Goal: Transaction & Acquisition: Purchase product/service

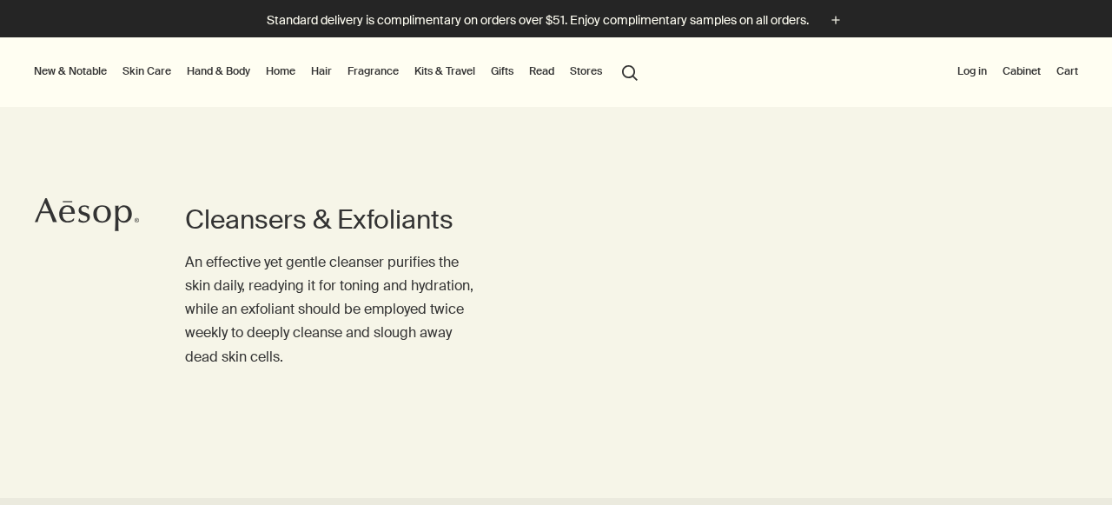
click at [975, 70] on button "Log in" at bounding box center [972, 71] width 36 height 21
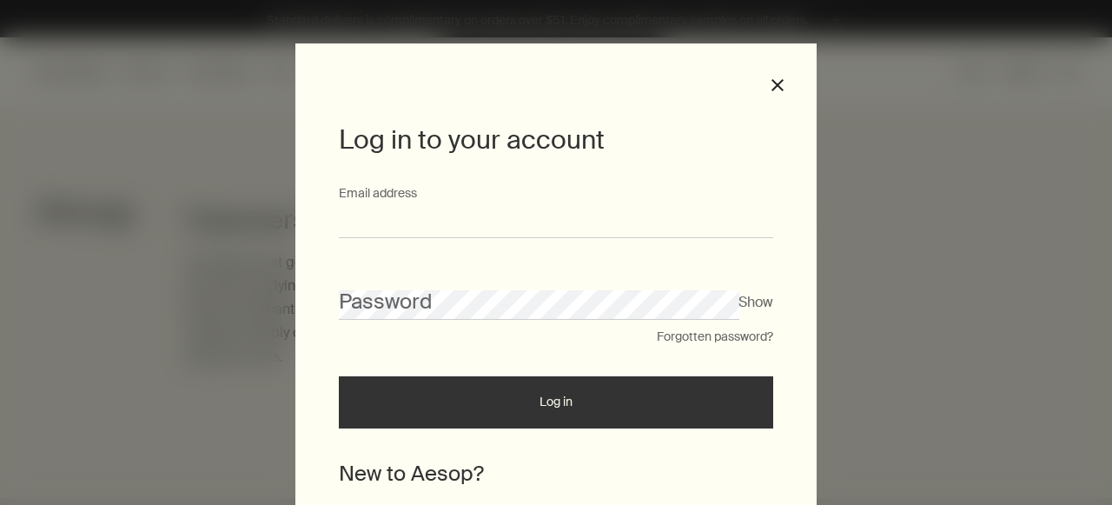
type input "**********"
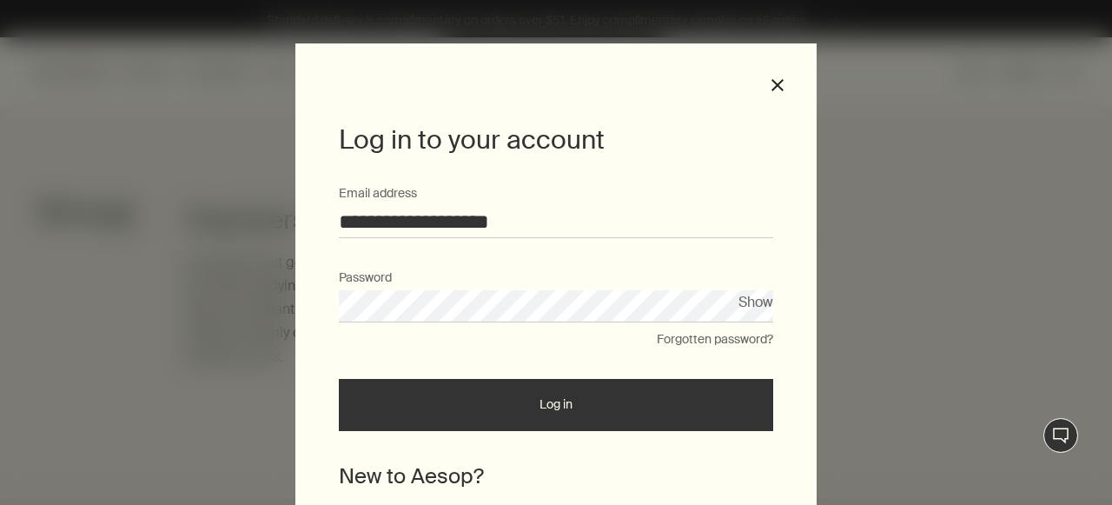
click at [662, 386] on button "Log in" at bounding box center [556, 405] width 434 height 52
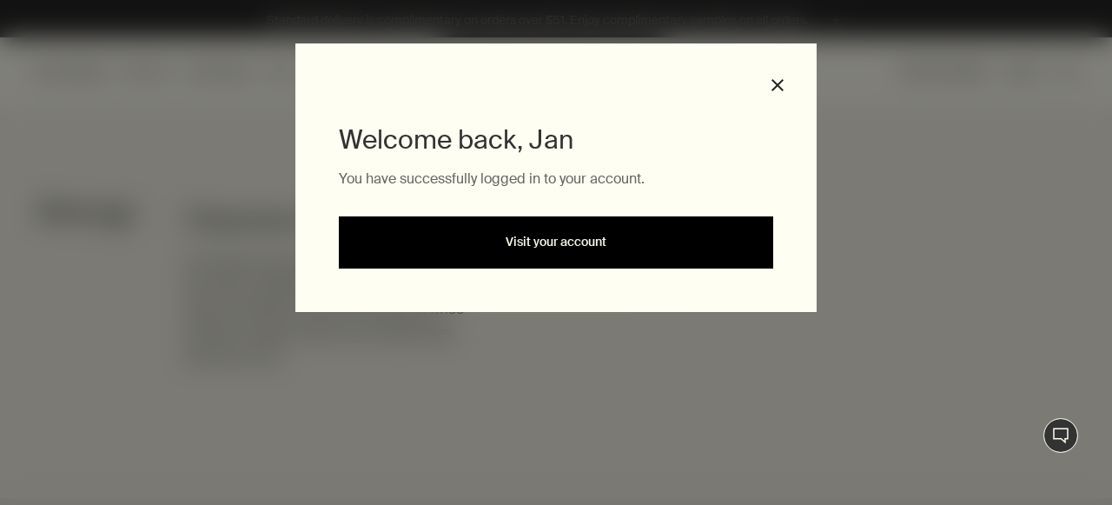
click at [614, 243] on link "Visit your account" at bounding box center [556, 242] width 434 height 52
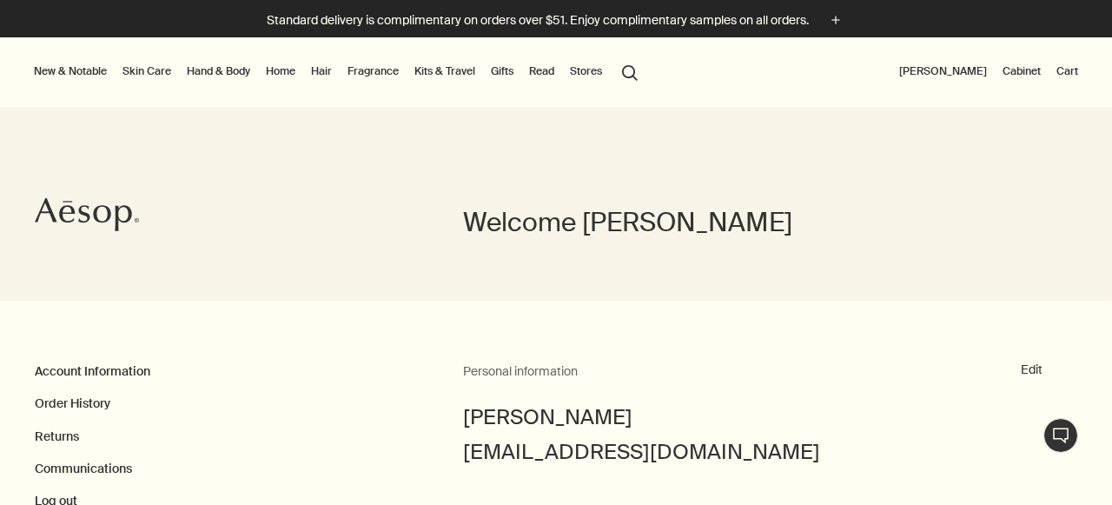
click at [60, 72] on button "New & Notable" at bounding box center [70, 71] width 80 height 21
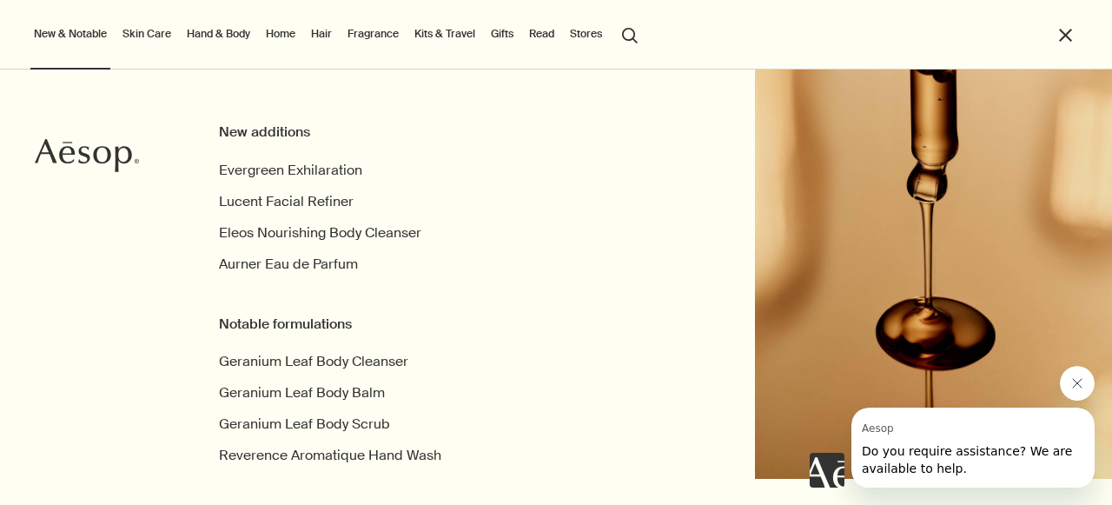
click at [147, 32] on link "Skin Care" at bounding box center [147, 33] width 56 height 21
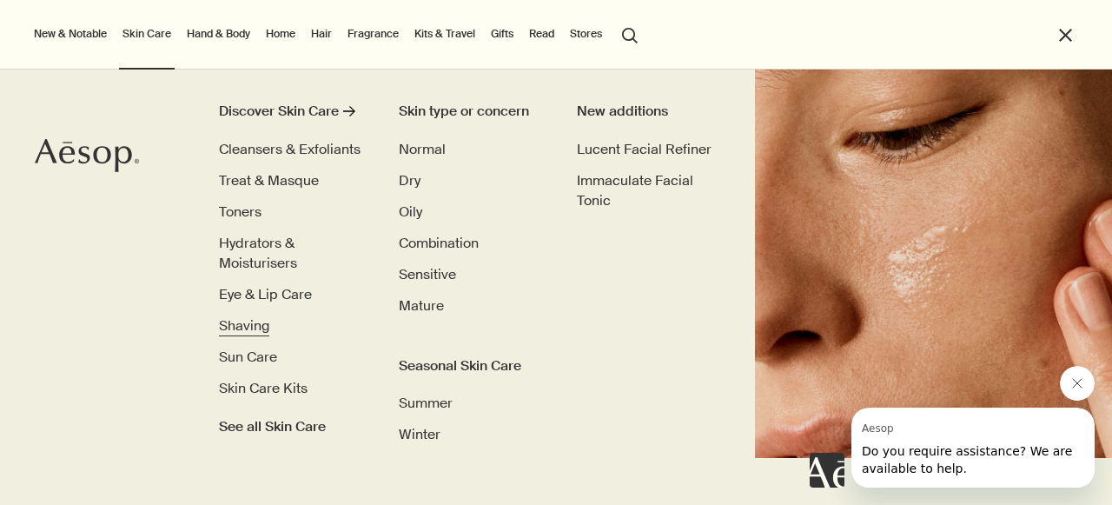
scroll to position [36, 0]
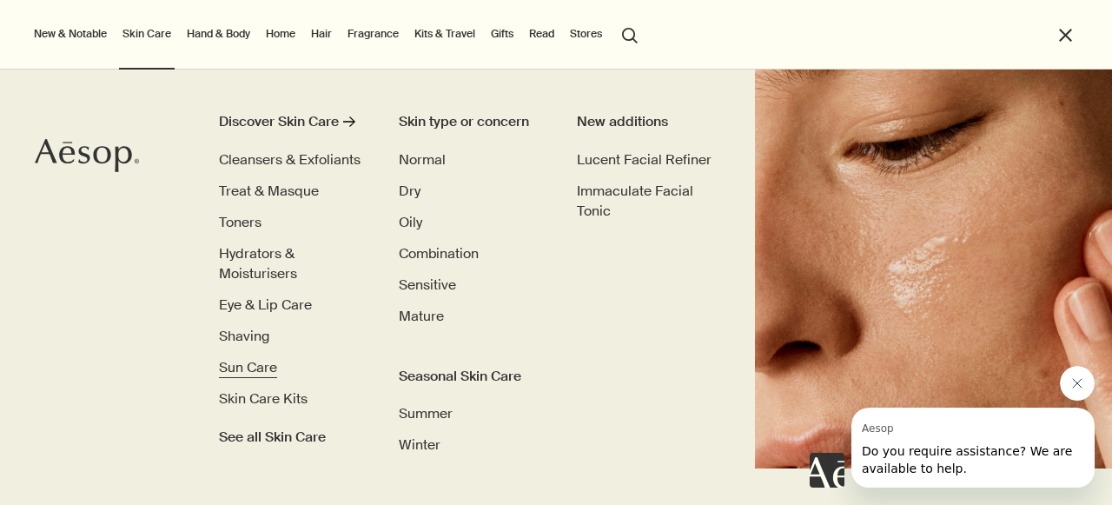
click at [255, 362] on span "Sun Care" at bounding box center [248, 367] width 58 height 18
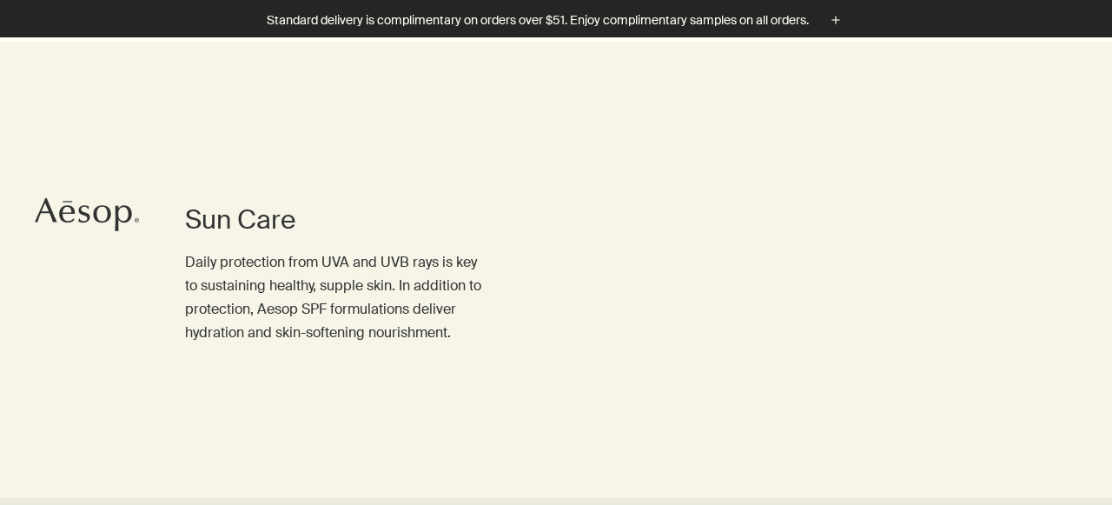
scroll to position [540, 0]
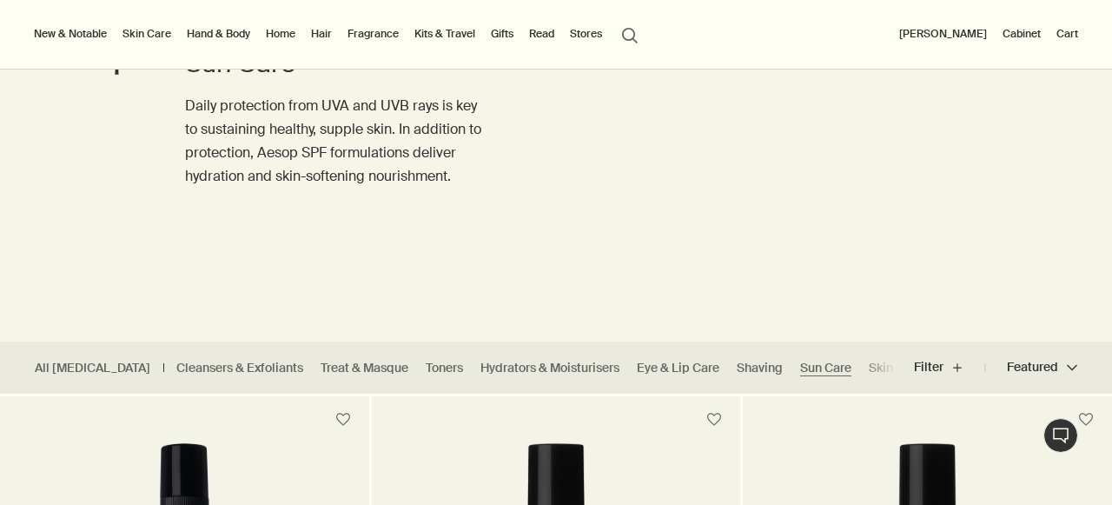
scroll to position [154, 0]
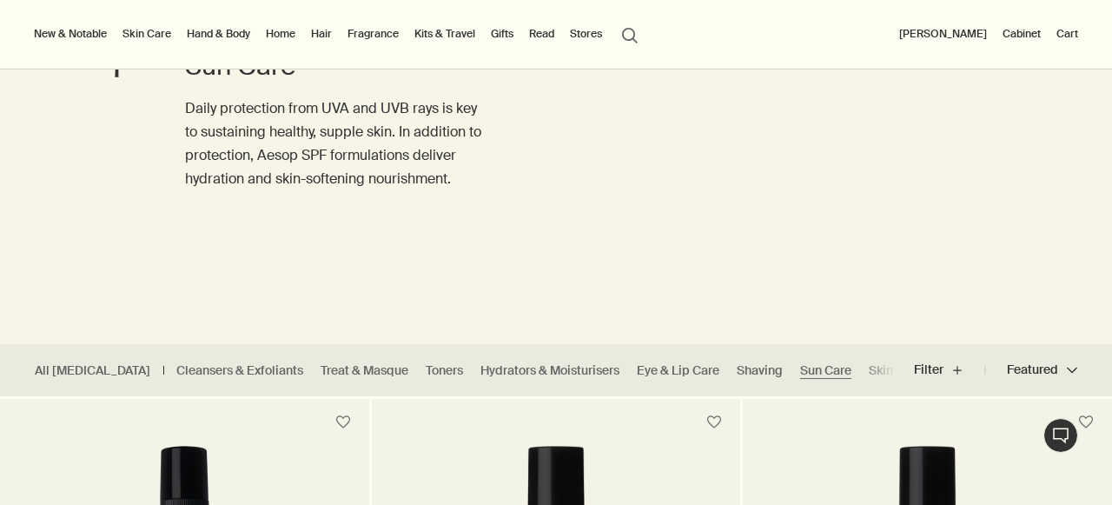
click at [388, 360] on ul "All Skin Care Cleansers & Exfoliants Treat & Masque Toners Hydrators & Moisturi…" at bounding box center [448, 370] width 896 height 52
click at [426, 369] on link "Toners" at bounding box center [444, 370] width 37 height 17
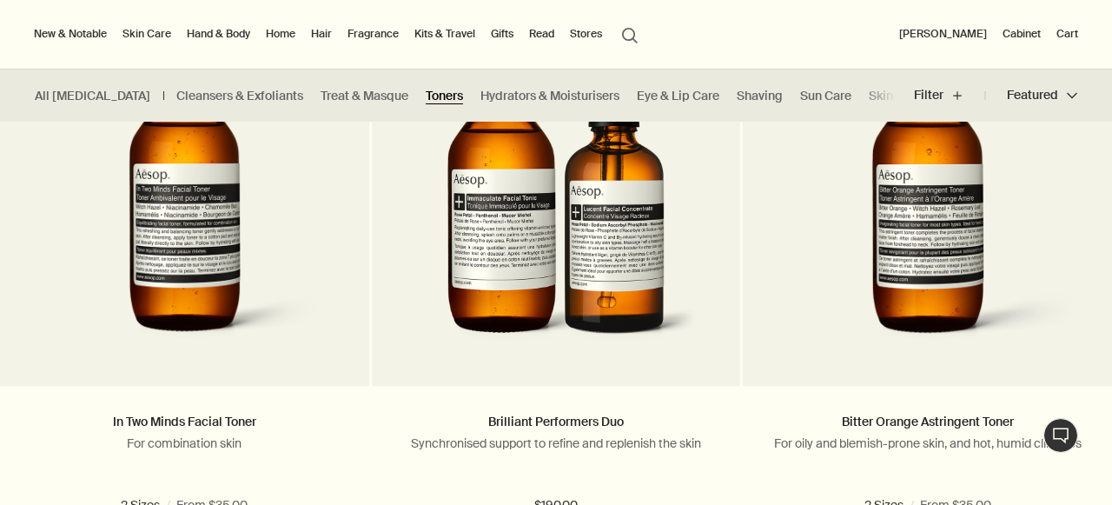
scroll to position [1163, 0]
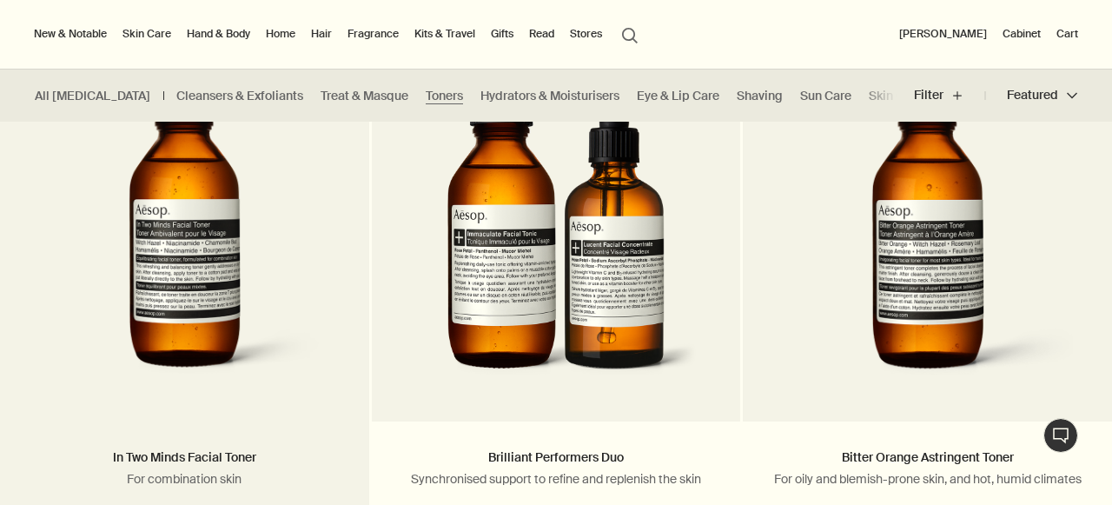
click at [187, 311] on img at bounding box center [184, 234] width 315 height 321
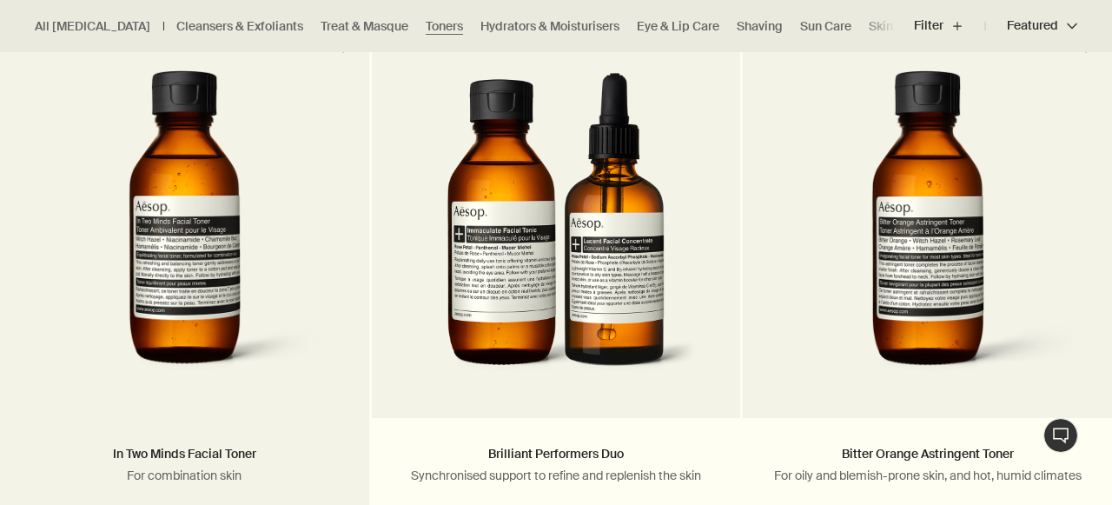
scroll to position [1167, 0]
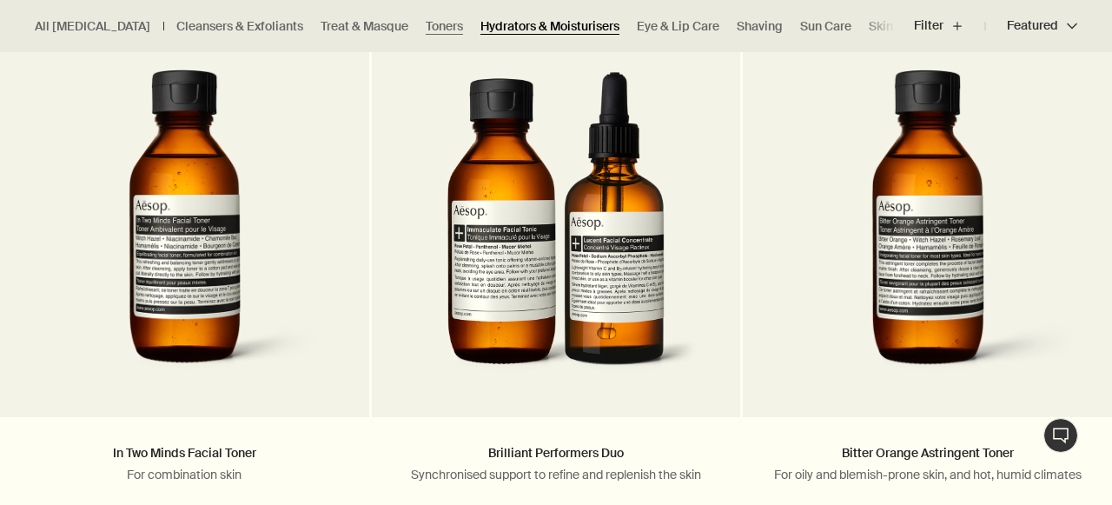
click at [511, 24] on link "Hydrators & Moisturisers" at bounding box center [549, 26] width 139 height 17
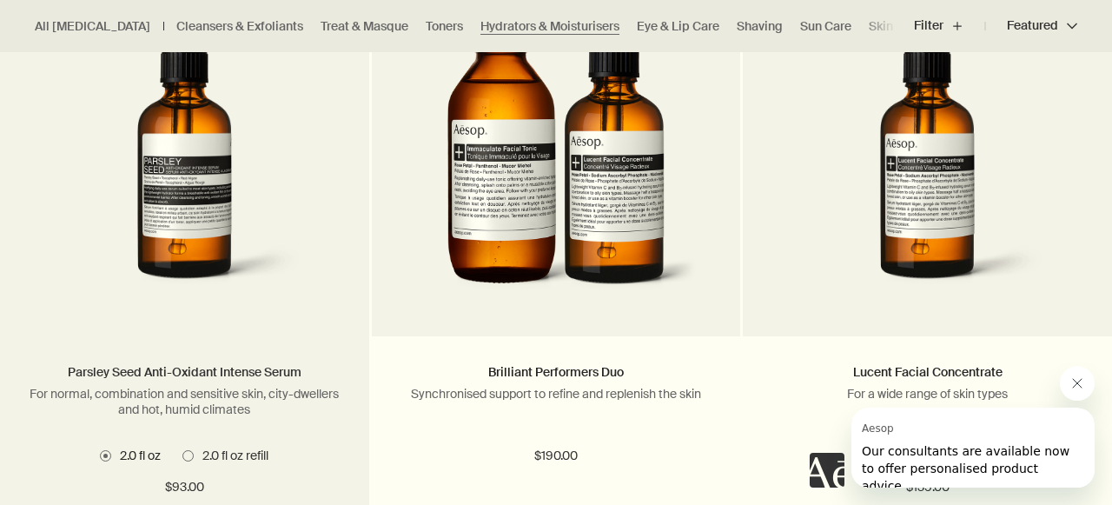
click at [189, 370] on link "Parsley Seed Anti-Oxidant Intense Serum" at bounding box center [185, 372] width 234 height 16
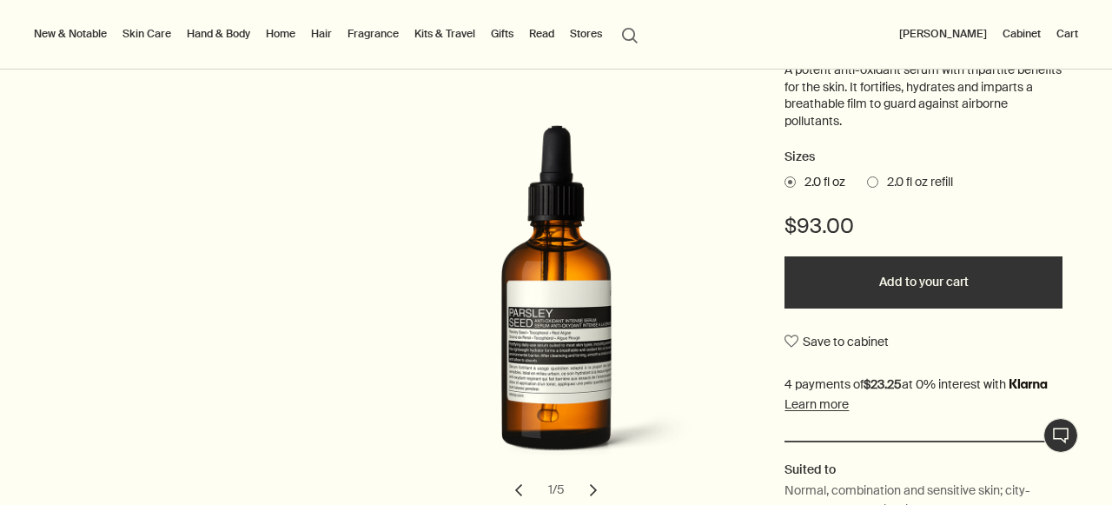
scroll to position [231, 0]
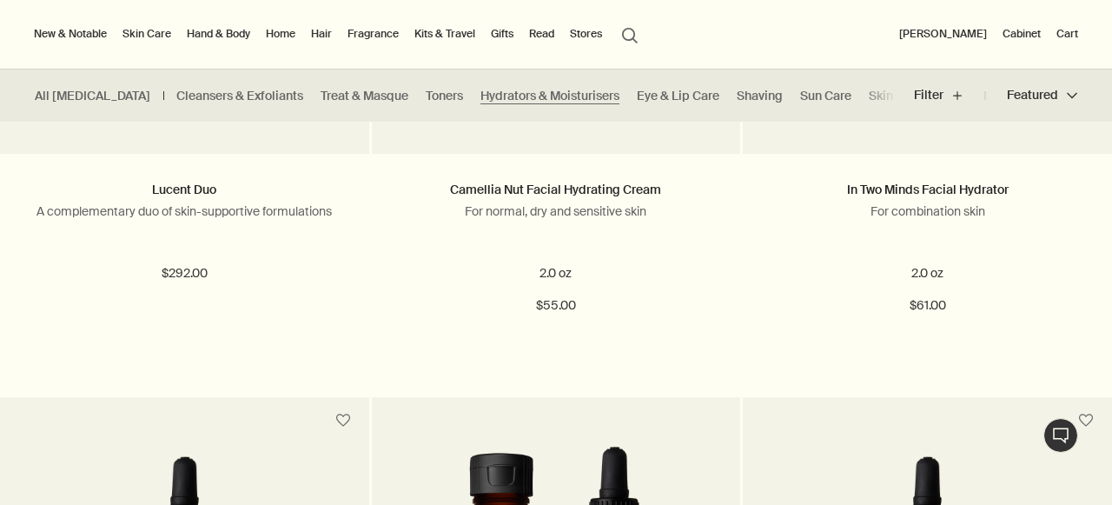
scroll to position [618, 0]
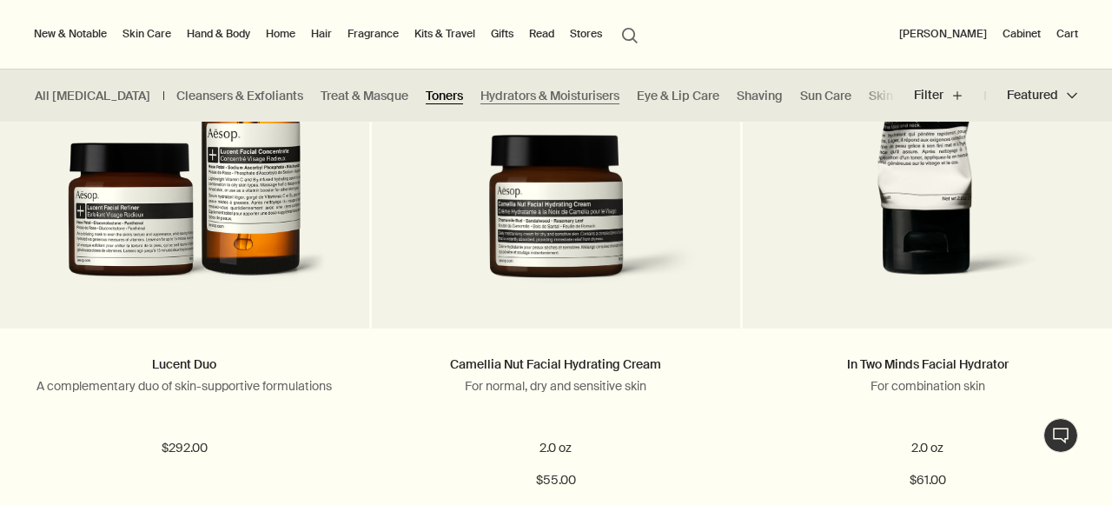
click at [426, 93] on link "Toners" at bounding box center [444, 96] width 37 height 17
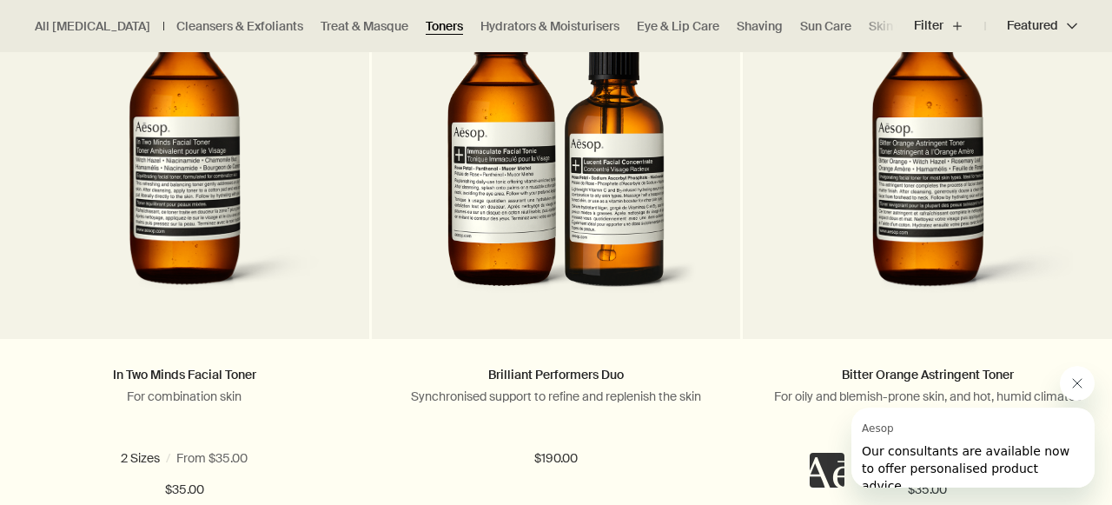
scroll to position [1253, 0]
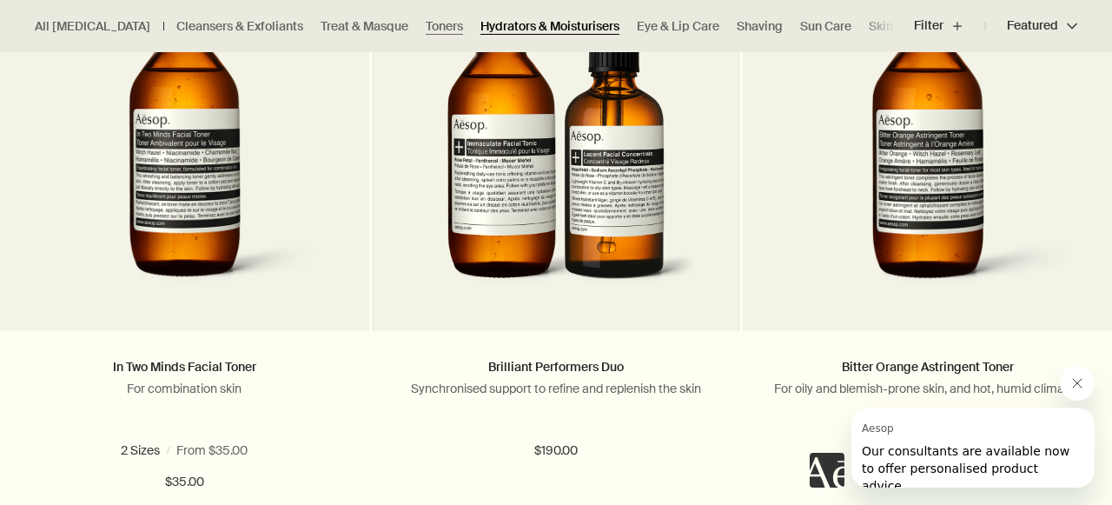
click at [500, 29] on link "Hydrators & Moisturisers" at bounding box center [549, 26] width 139 height 17
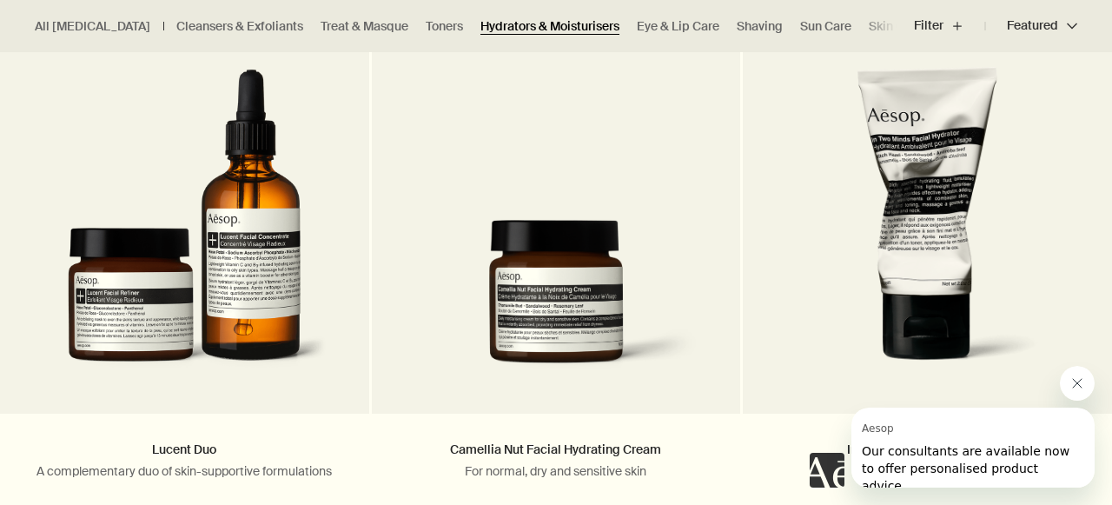
scroll to position [637, 0]
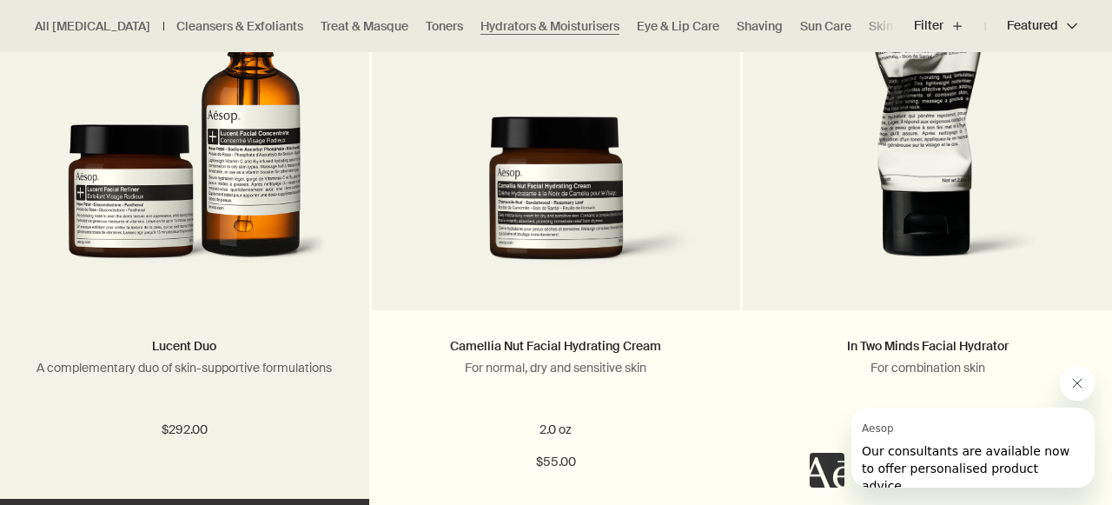
click at [239, 93] on img at bounding box center [184, 123] width 283 height 321
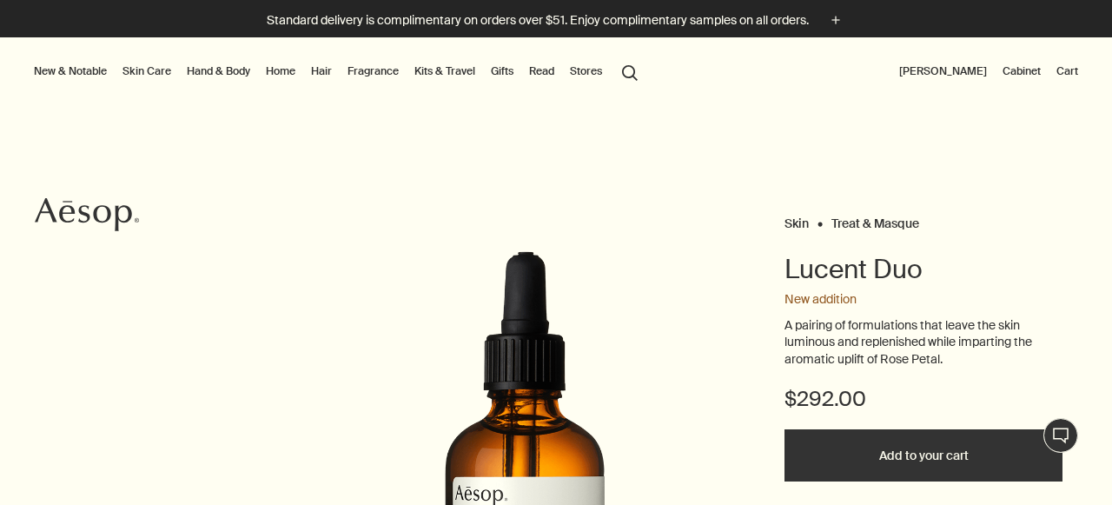
click at [142, 71] on link "Skin Care" at bounding box center [147, 71] width 56 height 21
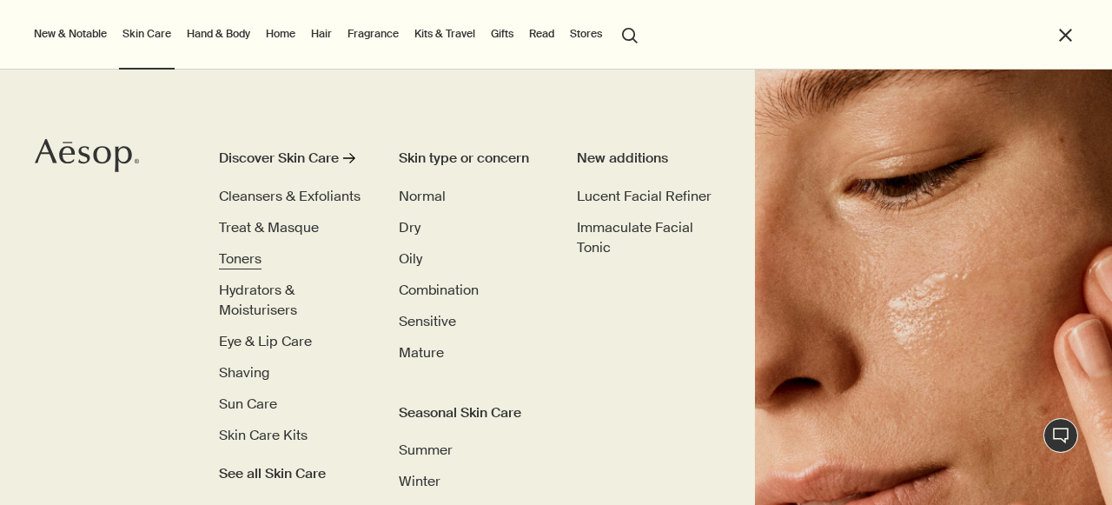
click at [245, 254] on span "Toners" at bounding box center [240, 258] width 43 height 18
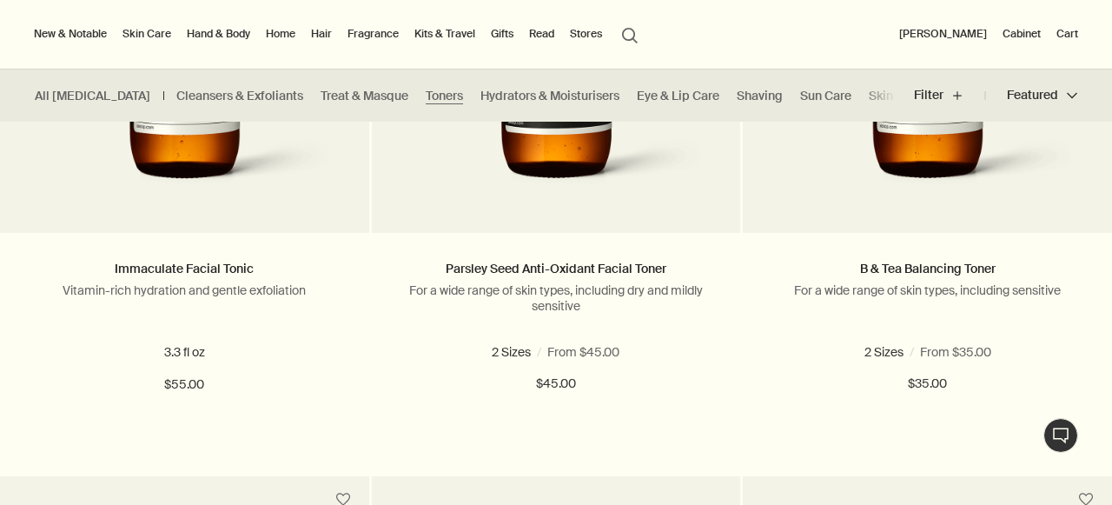
scroll to position [683, 0]
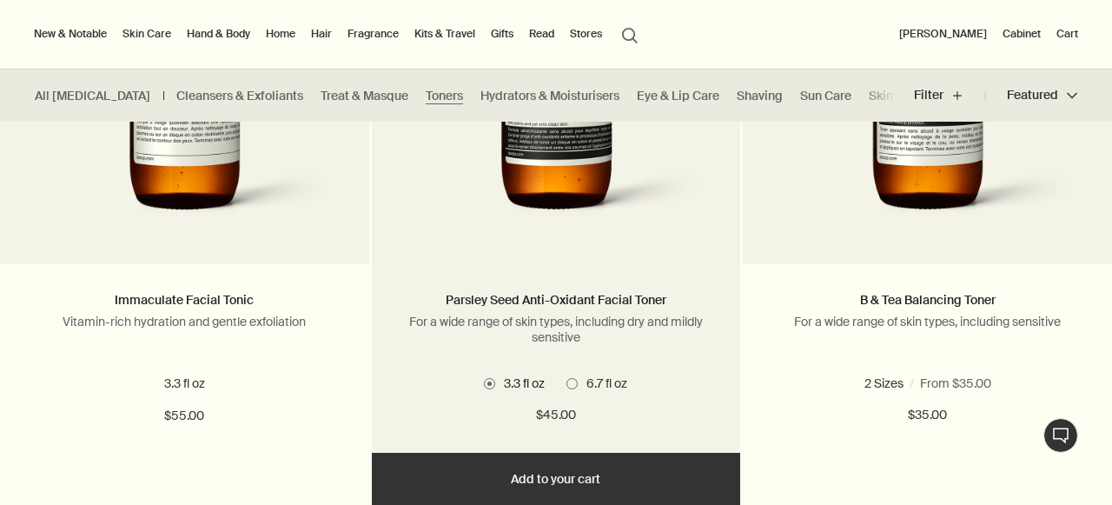
click at [568, 215] on img at bounding box center [556, 77] width 316 height 321
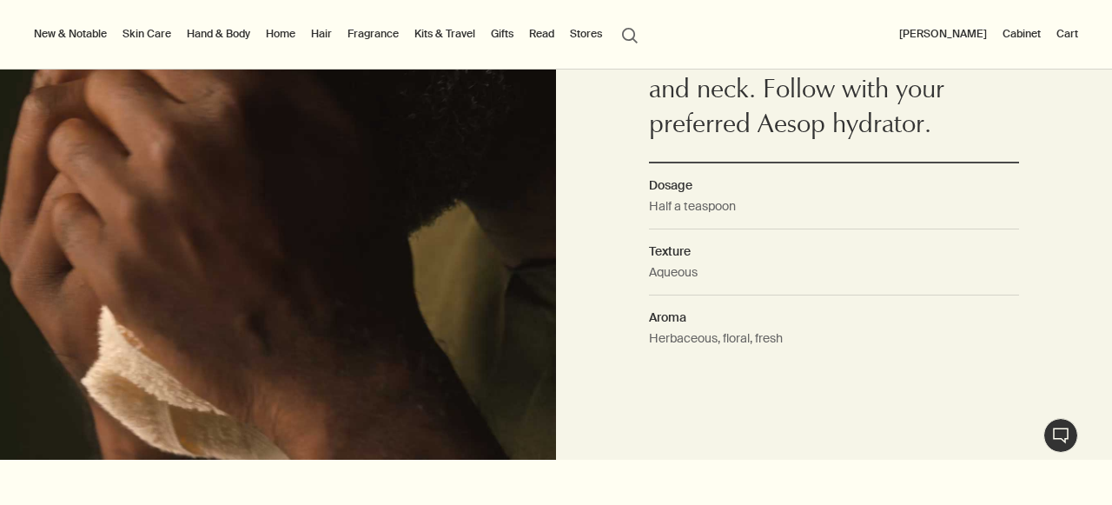
scroll to position [1375, 0]
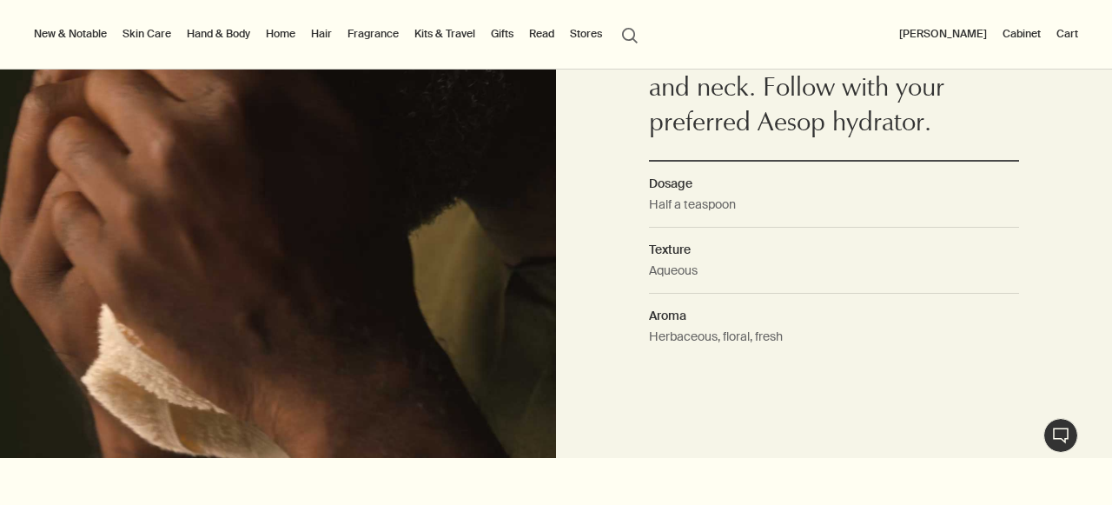
click at [140, 34] on link "Skin Care" at bounding box center [147, 33] width 56 height 21
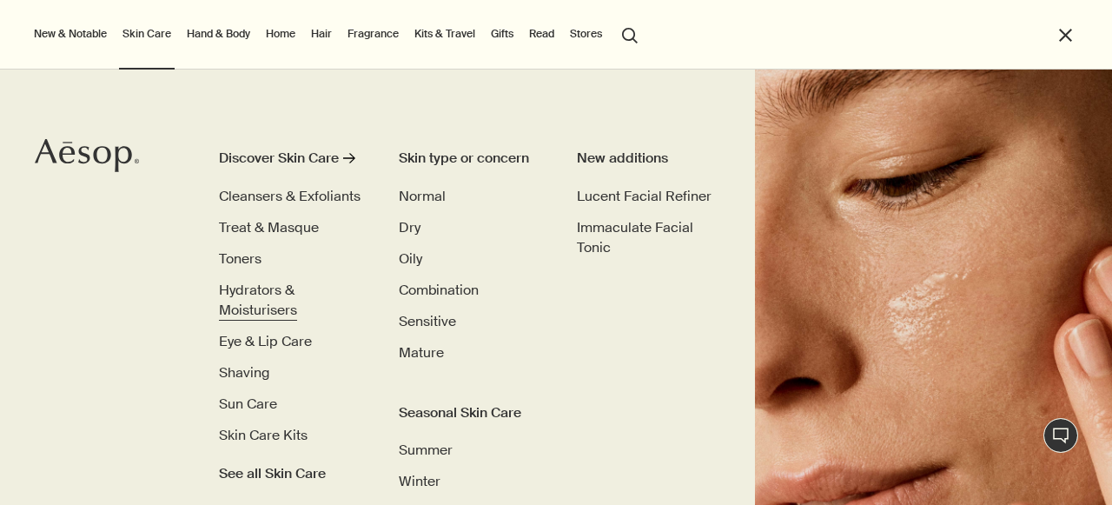
click at [254, 293] on span "Hydrators & Moisturisers" at bounding box center [258, 300] width 78 height 39
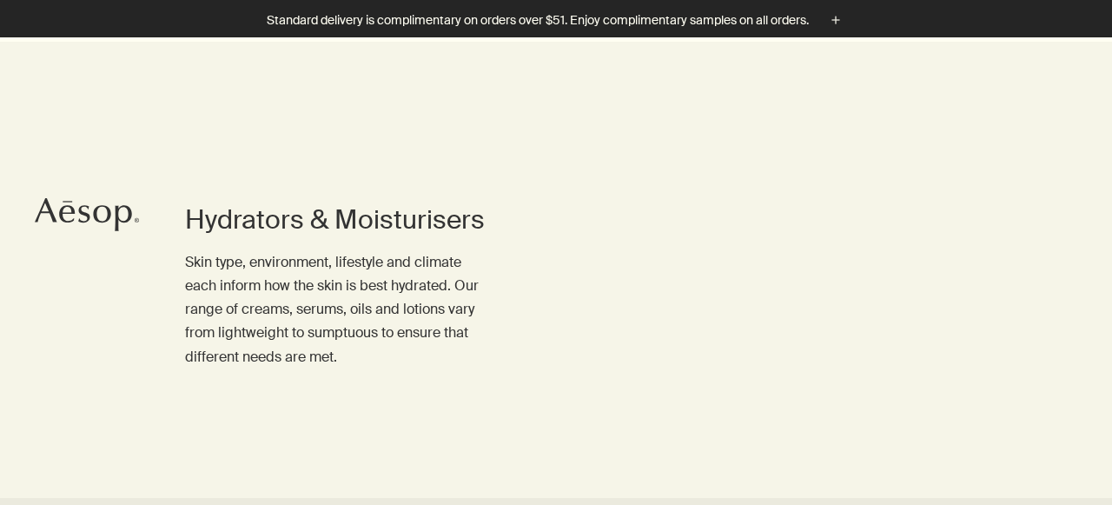
scroll to position [676, 0]
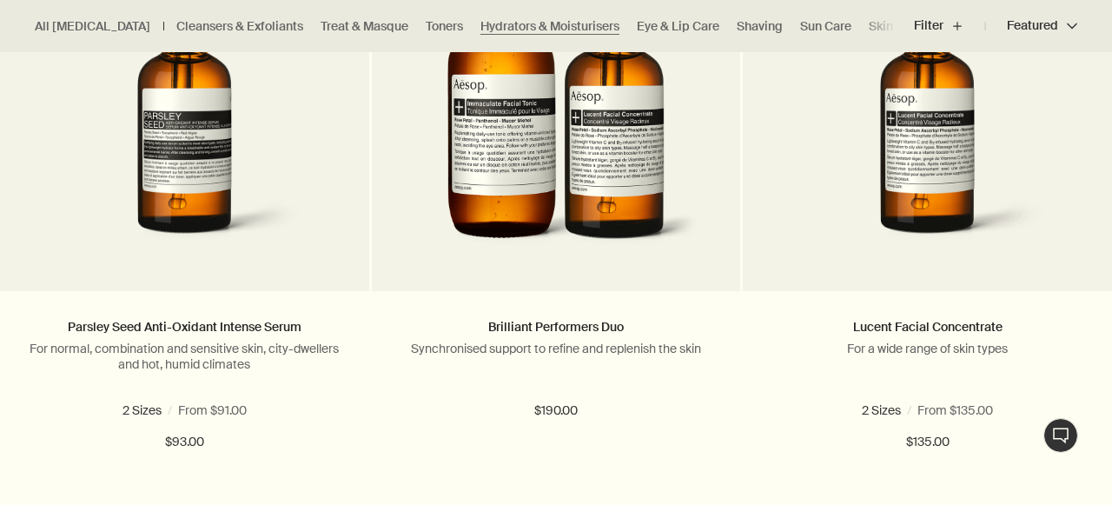
scroll to position [1298, 0]
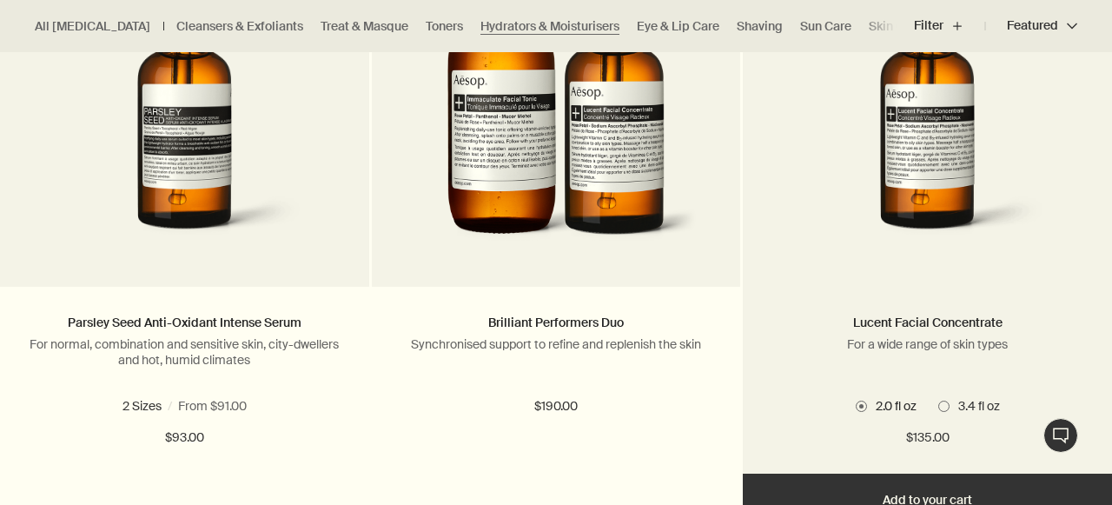
click at [901, 233] on img at bounding box center [927, 105] width 317 height 309
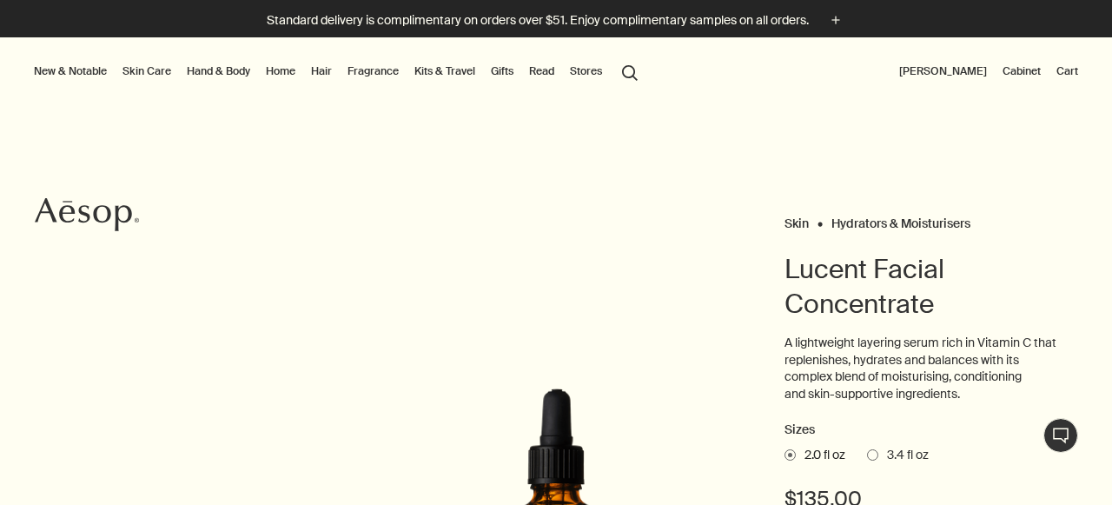
click at [874, 455] on span at bounding box center [872, 454] width 11 height 11
click at [867, 455] on input "3.4 fl oz" at bounding box center [867, 451] width 0 height 11
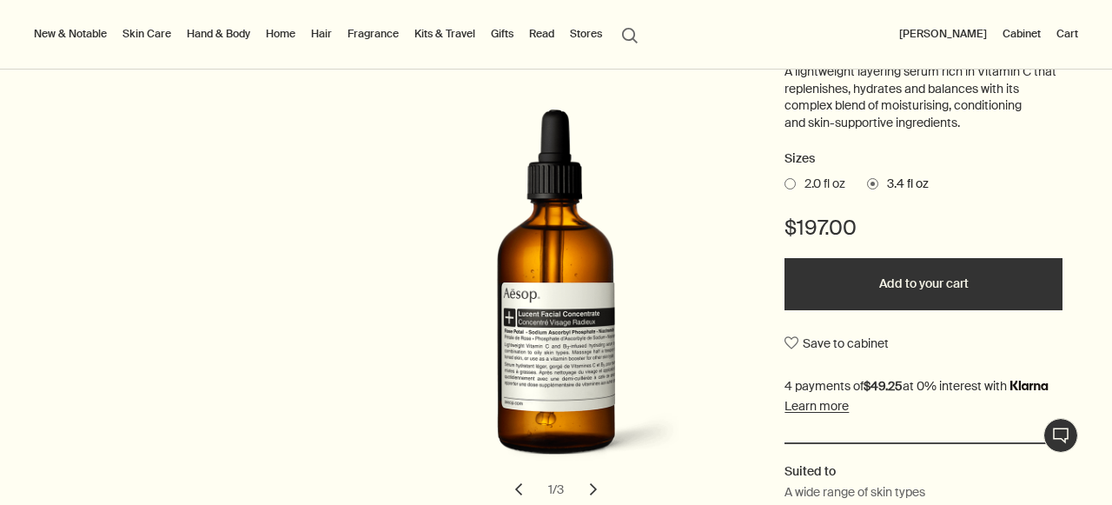
scroll to position [288, 0]
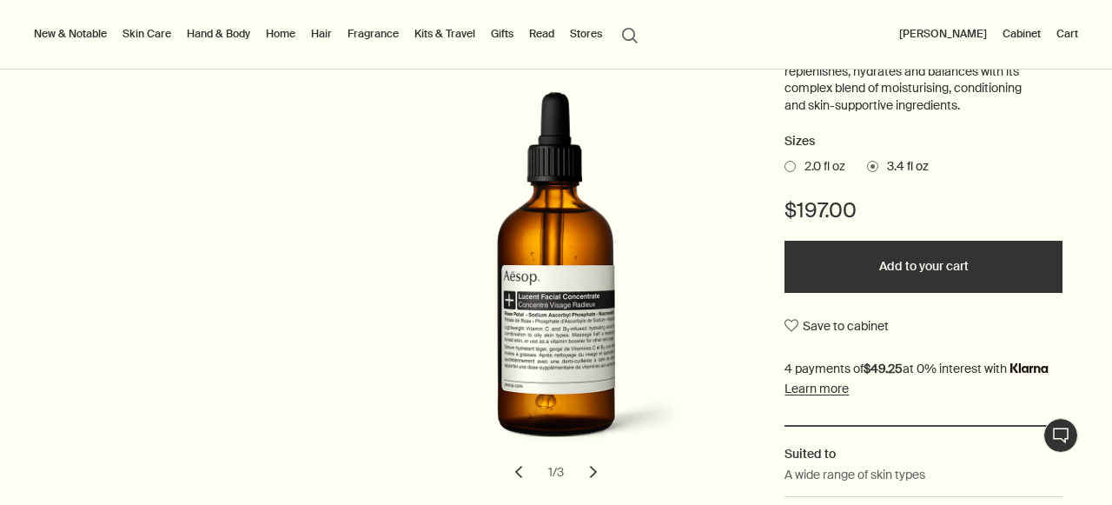
click at [922, 272] on button "Add to your cart" at bounding box center [923, 267] width 278 height 52
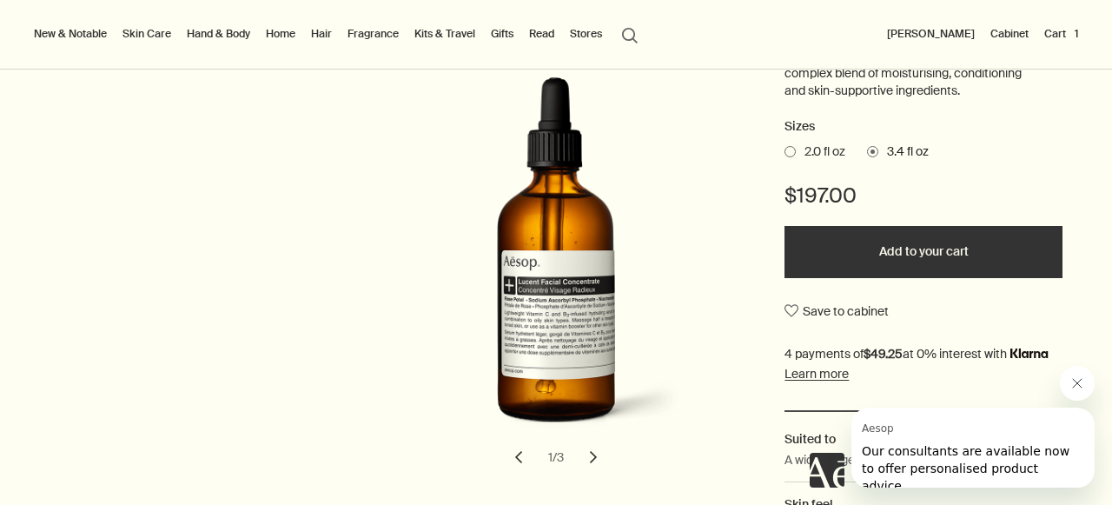
scroll to position [299, 0]
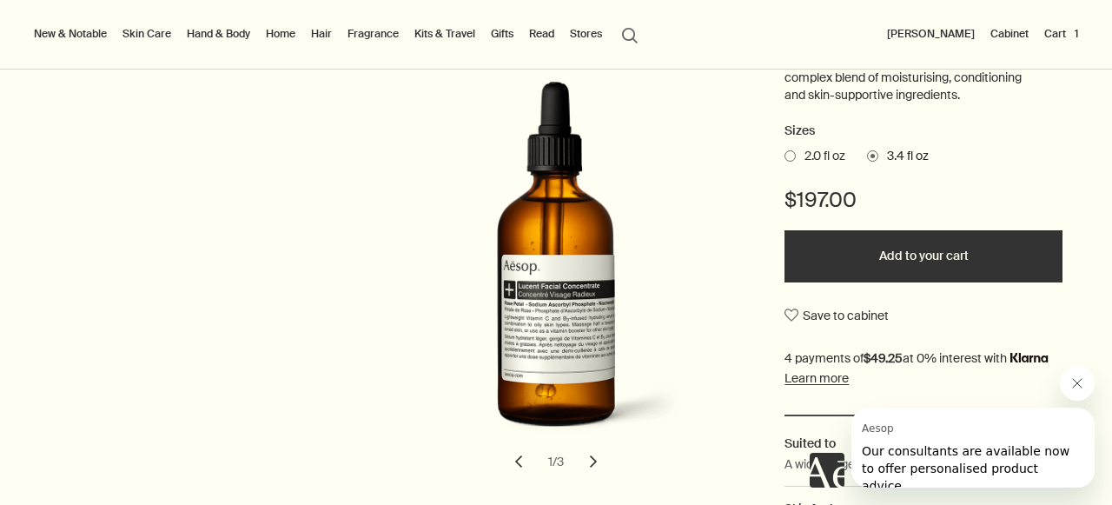
click at [791, 154] on span at bounding box center [789, 155] width 11 height 11
click at [784, 154] on input "2.0 fl oz" at bounding box center [784, 153] width 0 height 11
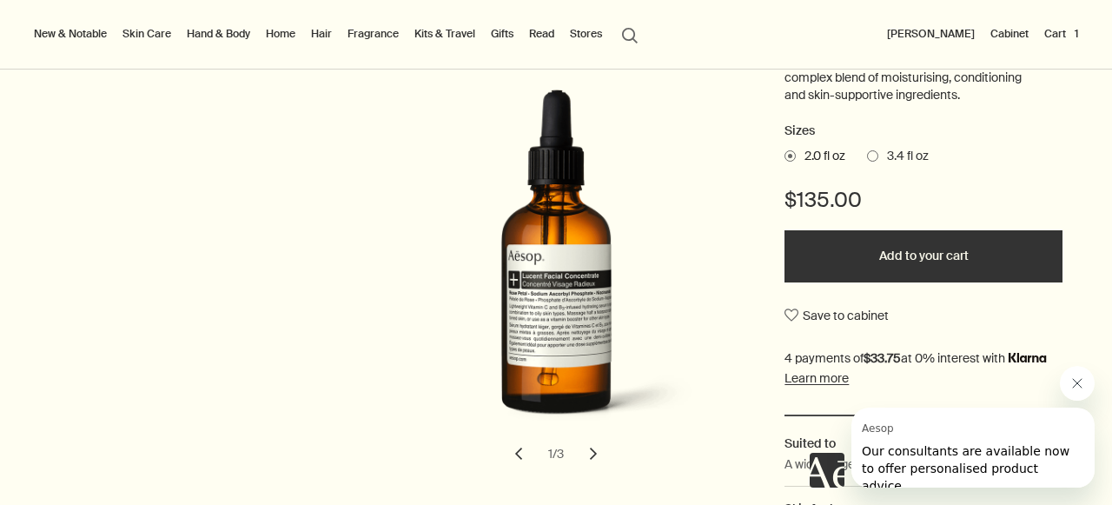
click at [910, 261] on button "Added to your cart Add to your cart" at bounding box center [923, 256] width 278 height 52
click at [1067, 33] on button "Cart 2" at bounding box center [1059, 33] width 43 height 21
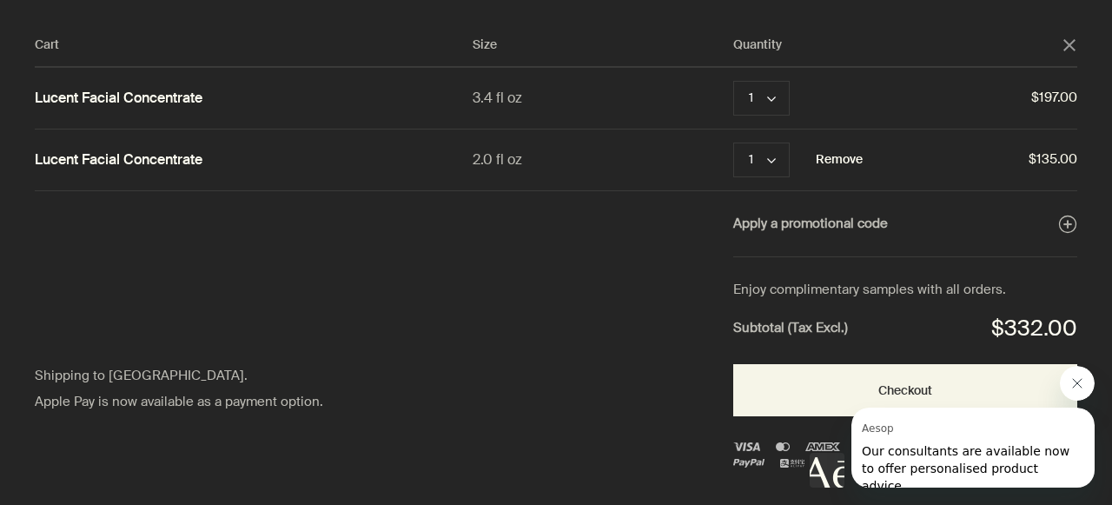
click at [835, 159] on button "Remove" at bounding box center [839, 159] width 47 height 21
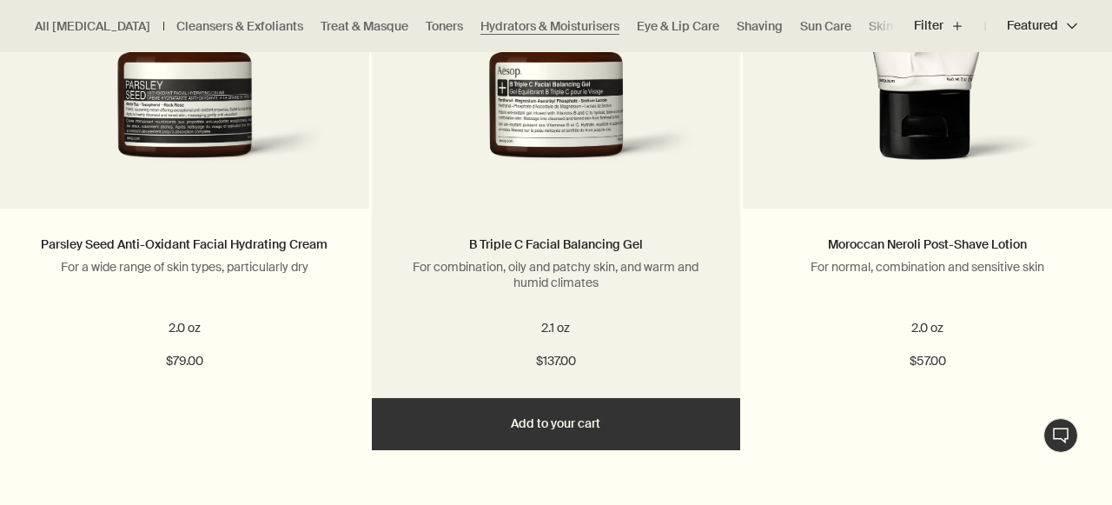
click at [565, 150] on img at bounding box center [556, 99] width 317 height 168
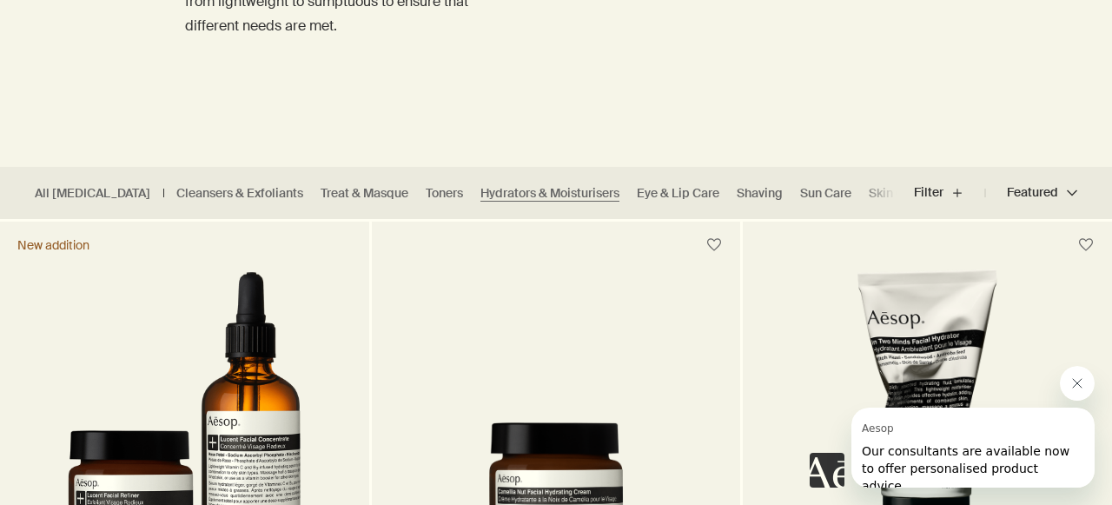
scroll to position [340, 0]
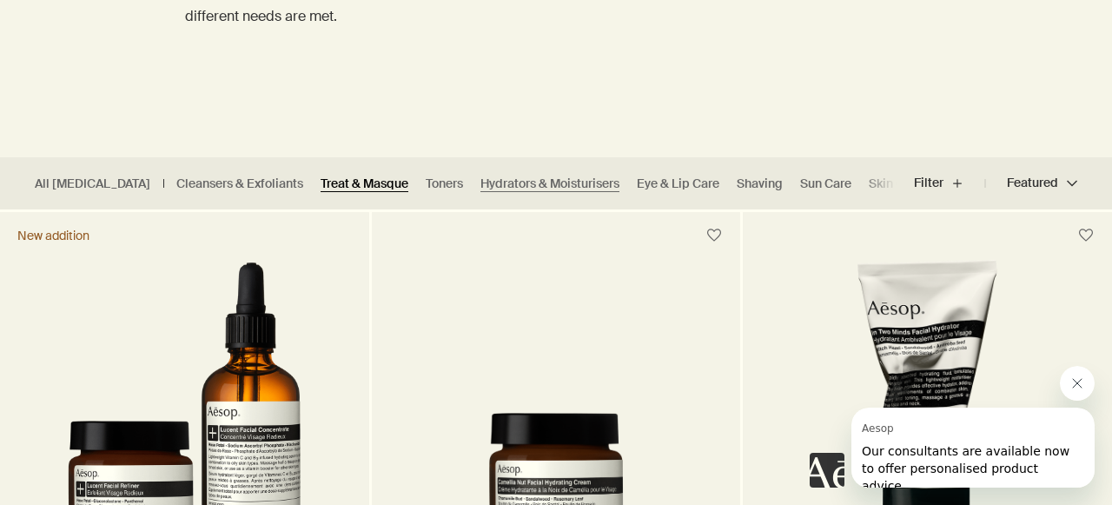
click at [321, 186] on link "Treat & Masque" at bounding box center [365, 183] width 88 height 17
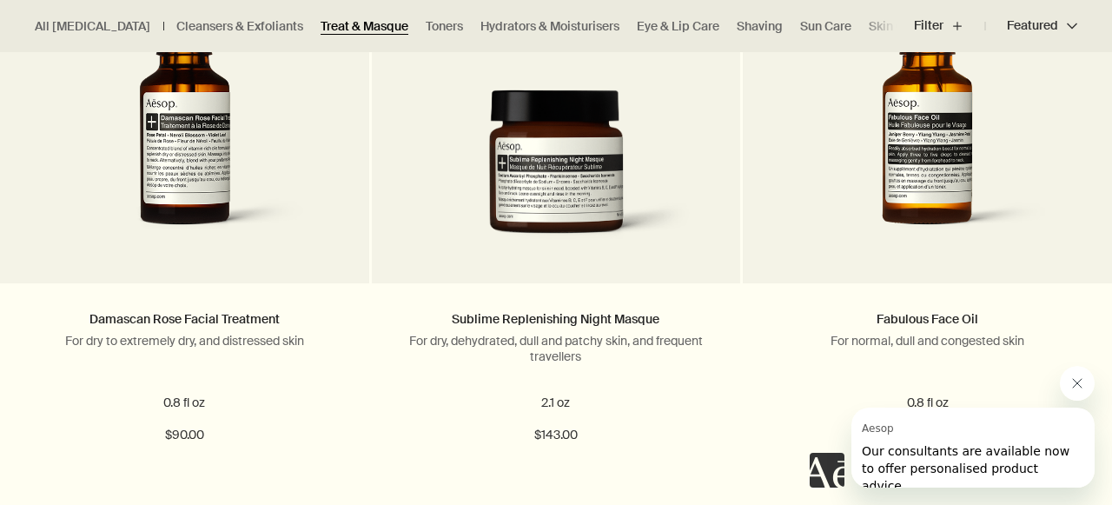
scroll to position [1306, 0]
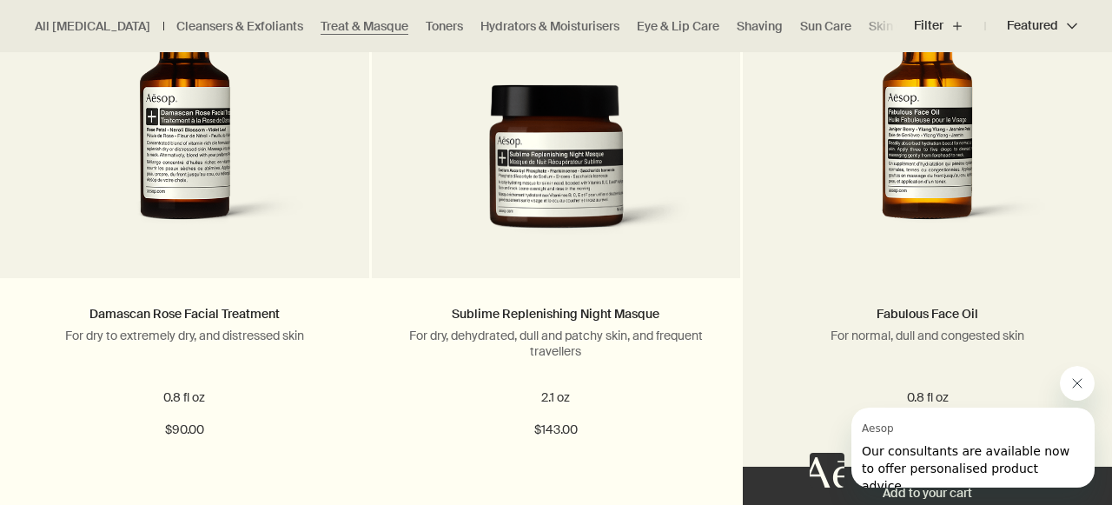
click at [942, 286] on div "Fabulous Face Oil For normal, dull and congested skin 0.8 fl oz $60.00" at bounding box center [927, 372] width 369 height 188
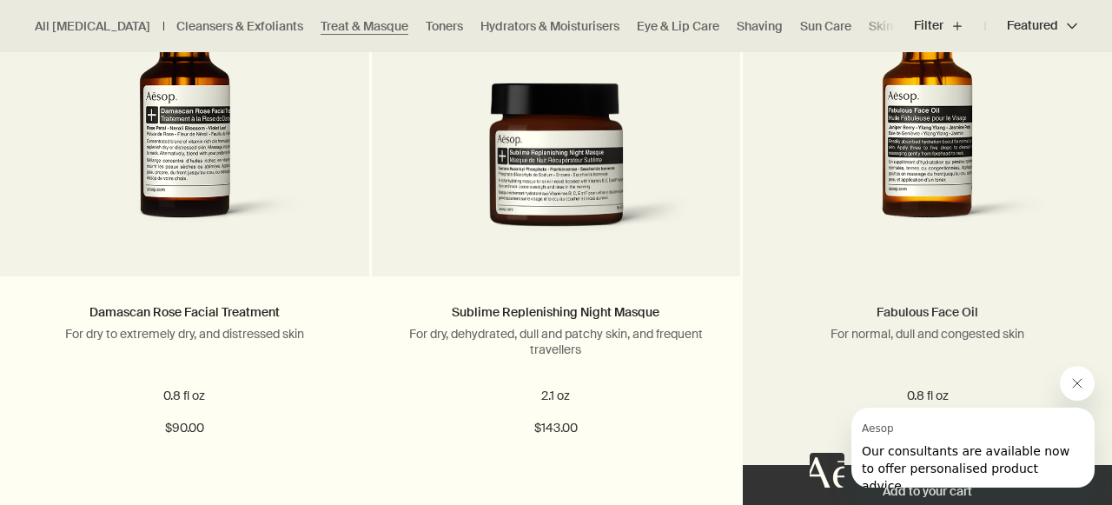
click at [906, 307] on link "Fabulous Face Oil" at bounding box center [927, 312] width 102 height 16
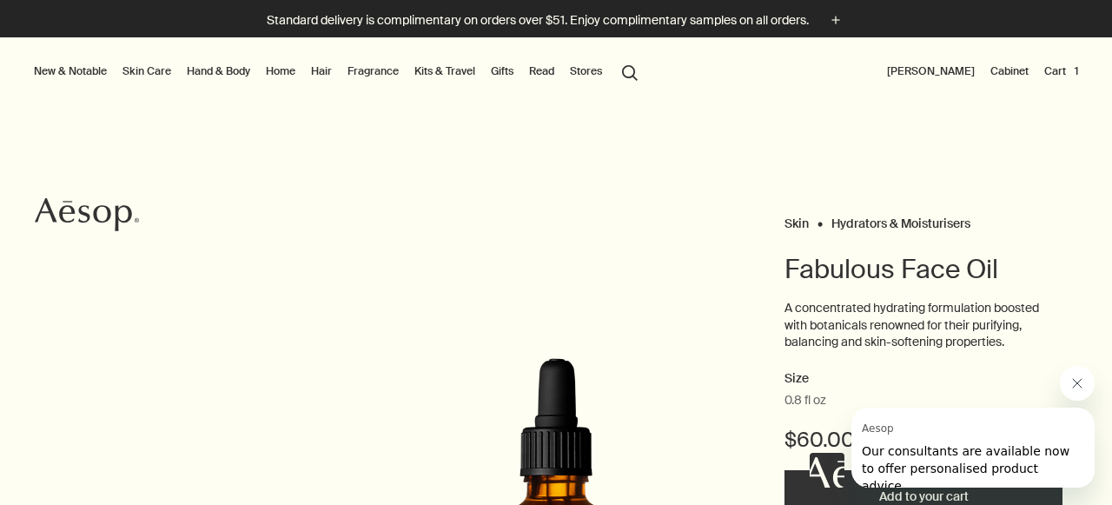
click at [1055, 74] on button "Cart 1" at bounding box center [1061, 71] width 41 height 21
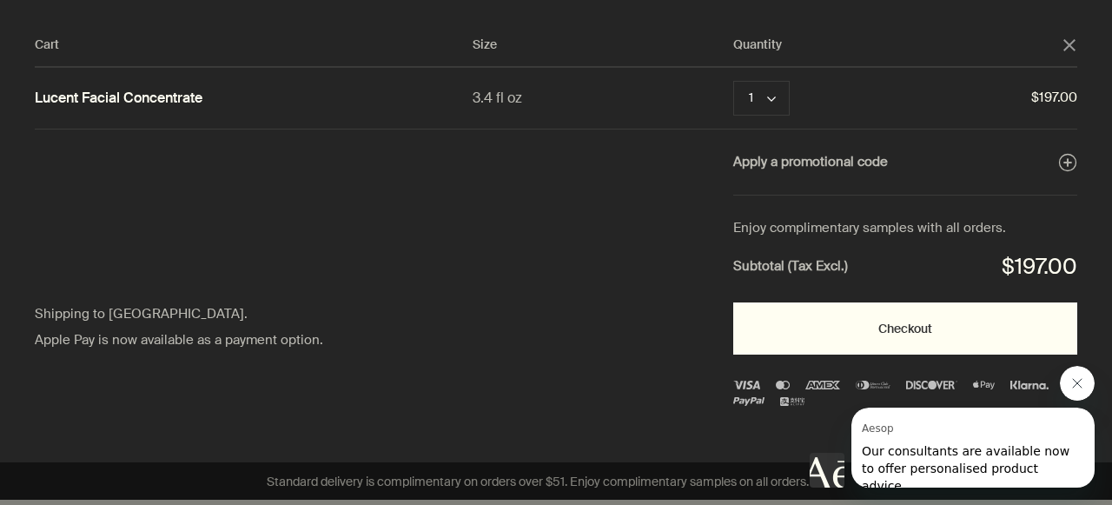
click at [929, 346] on button "Checkout" at bounding box center [905, 328] width 344 height 52
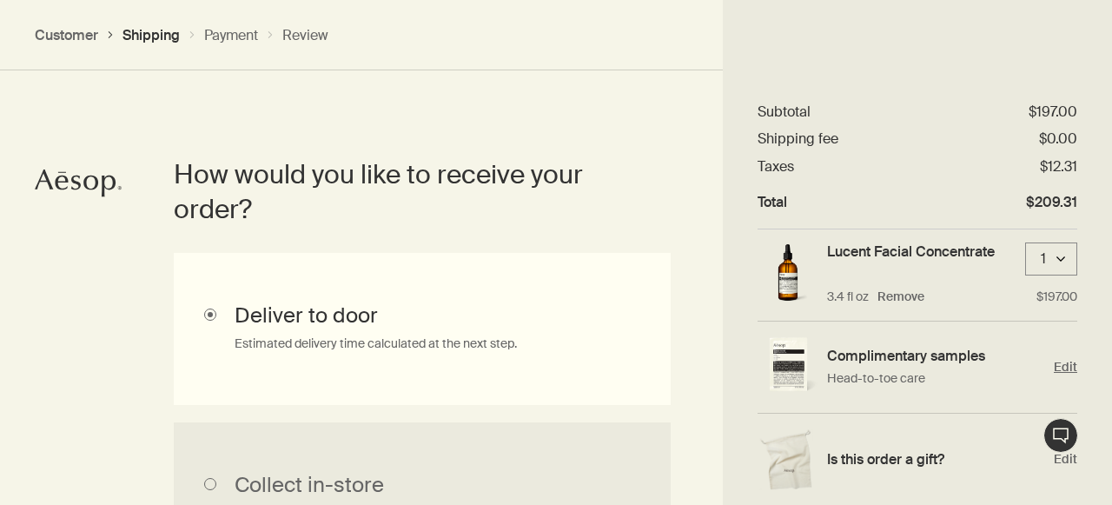
scroll to position [456, 0]
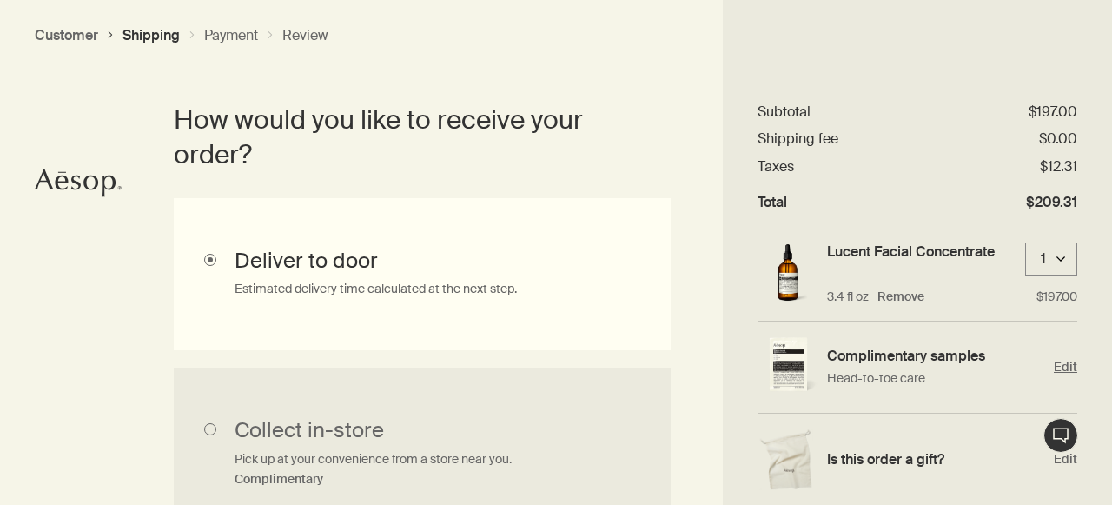
click at [885, 354] on h4 "Complimentary samples" at bounding box center [936, 356] width 218 height 18
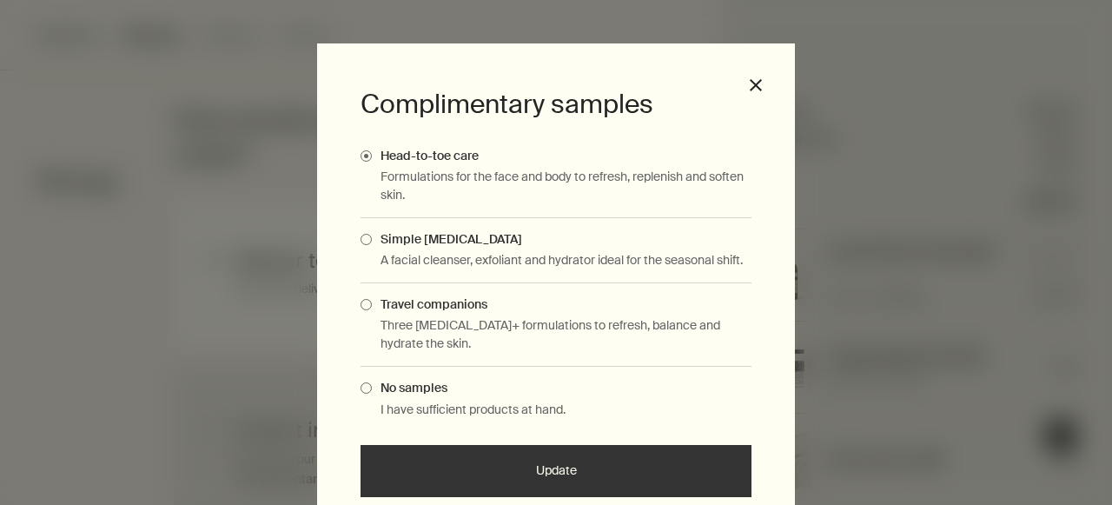
click at [364, 304] on span "Complimentary Samples Modal" at bounding box center [365, 304] width 11 height 11
click at [372, 304] on input "Travel companions" at bounding box center [372, 301] width 0 height 11
click at [614, 470] on button "Update" at bounding box center [555, 471] width 391 height 52
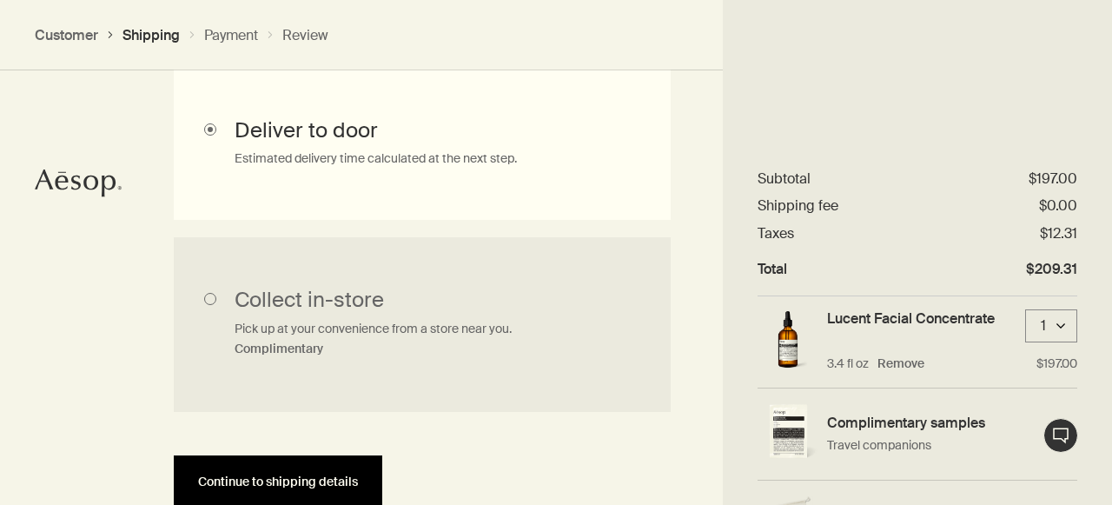
scroll to position [704, 0]
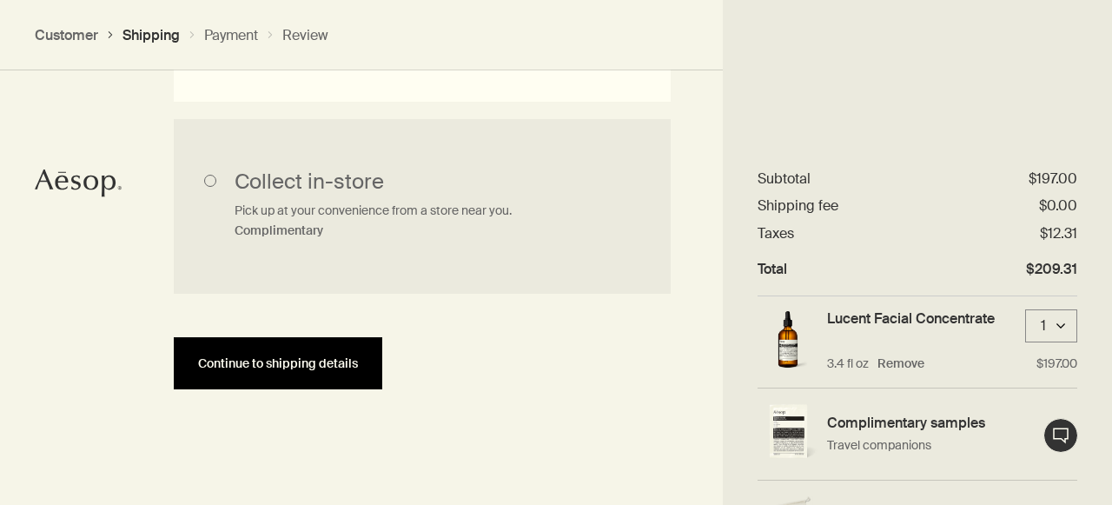
click at [308, 362] on span "Continue to shipping details" at bounding box center [278, 363] width 160 height 13
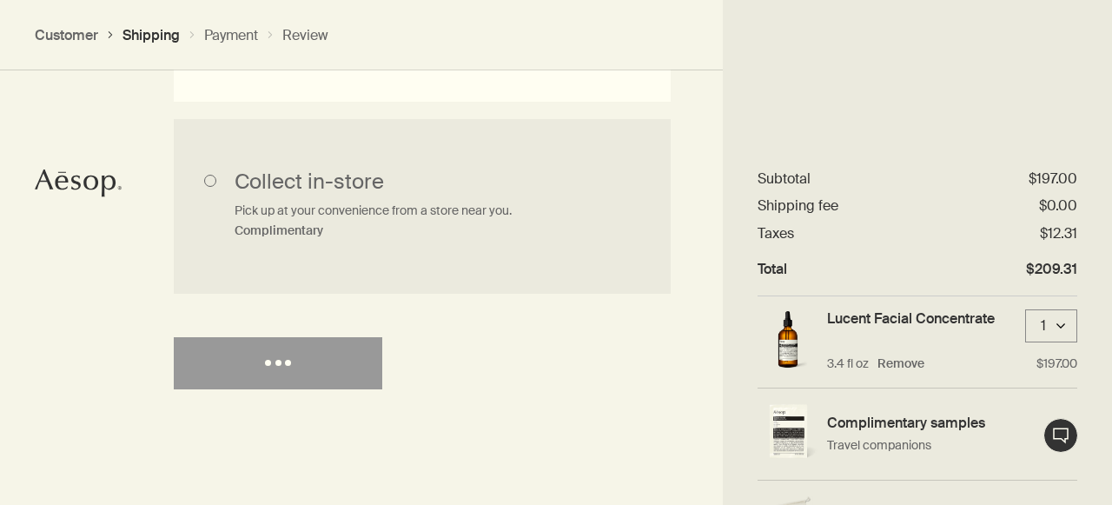
select select "US"
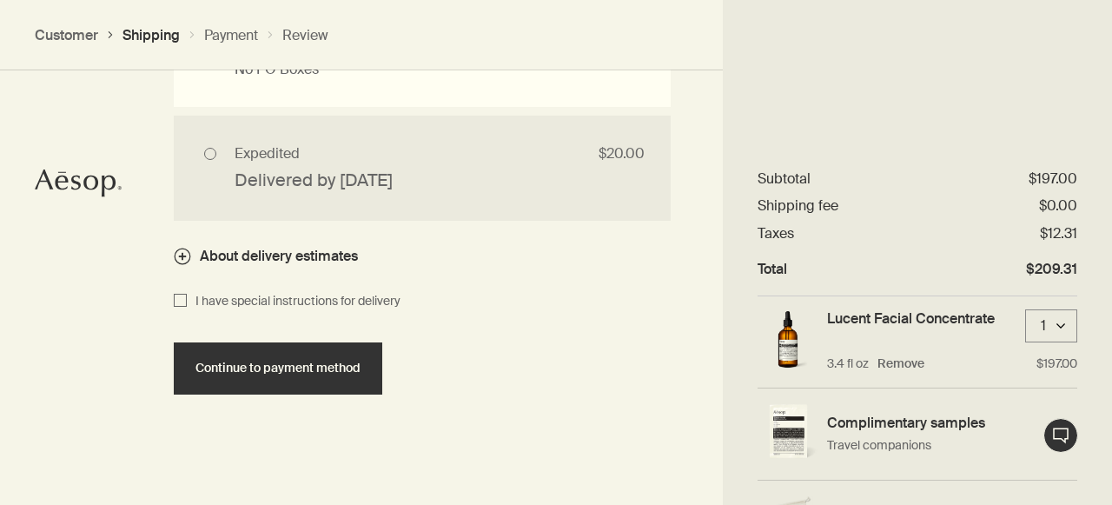
scroll to position [1859, 0]
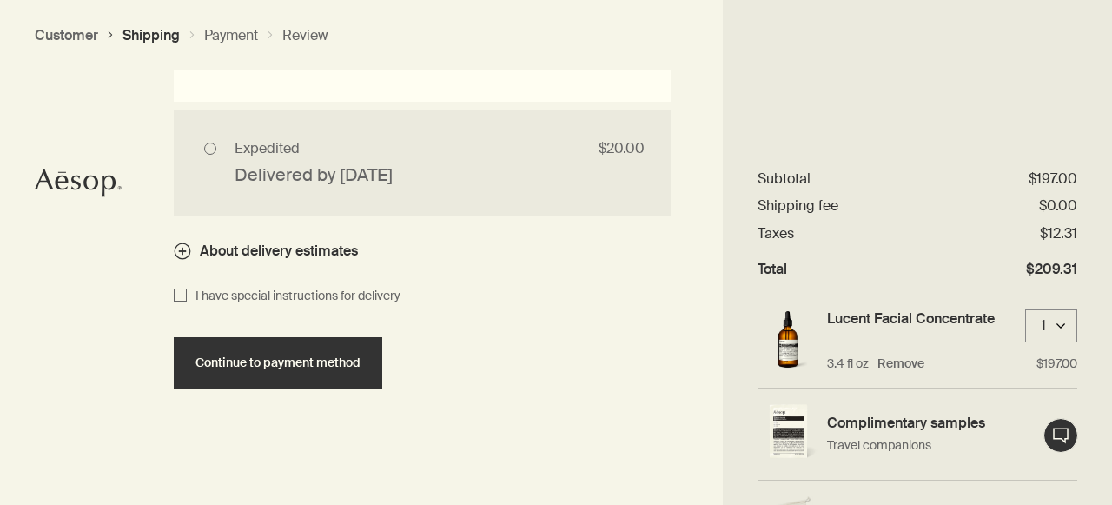
click at [308, 362] on span "Continue to payment method" at bounding box center [277, 362] width 165 height 13
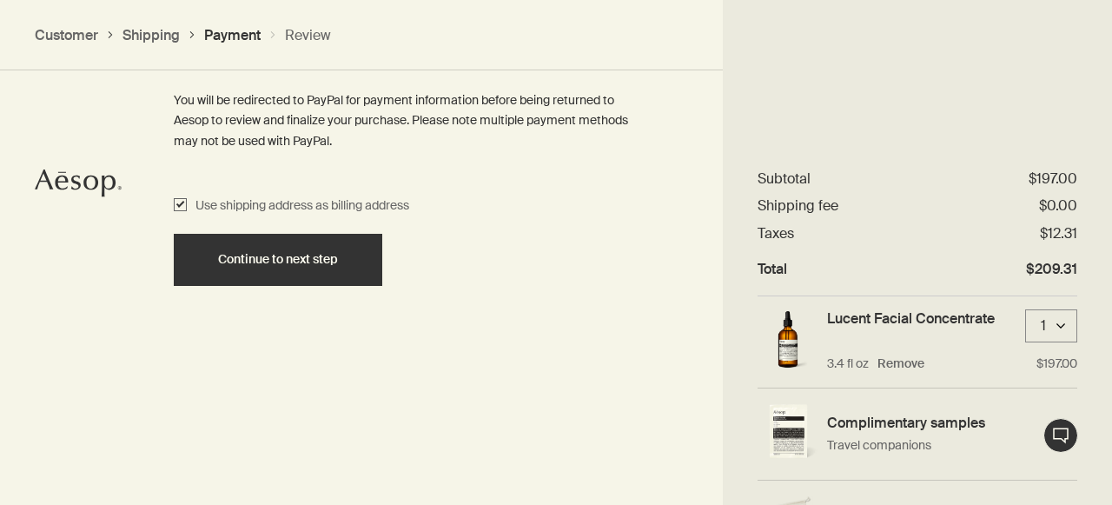
scroll to position [1639, 0]
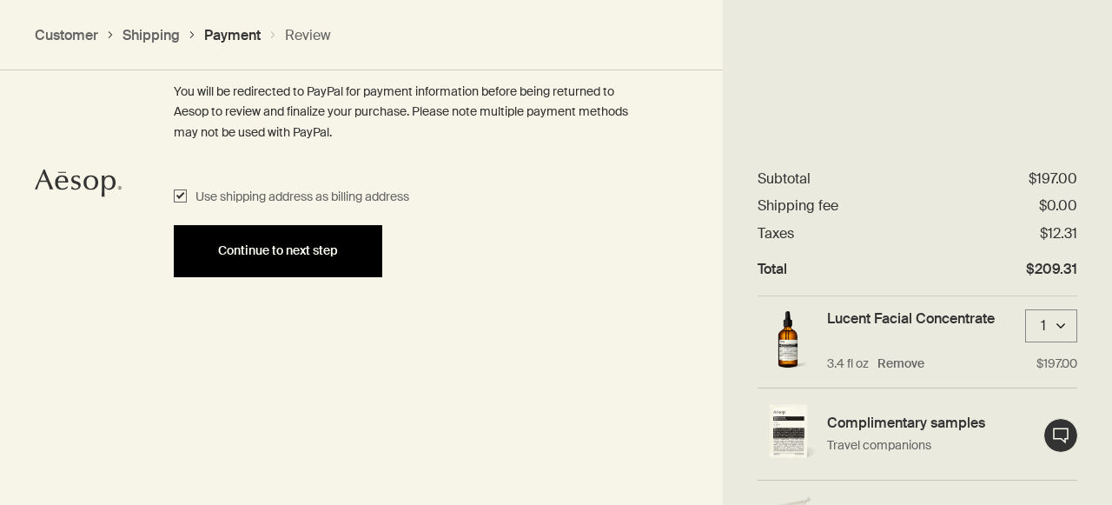
click at [272, 248] on span "Continue to next step" at bounding box center [278, 250] width 120 height 13
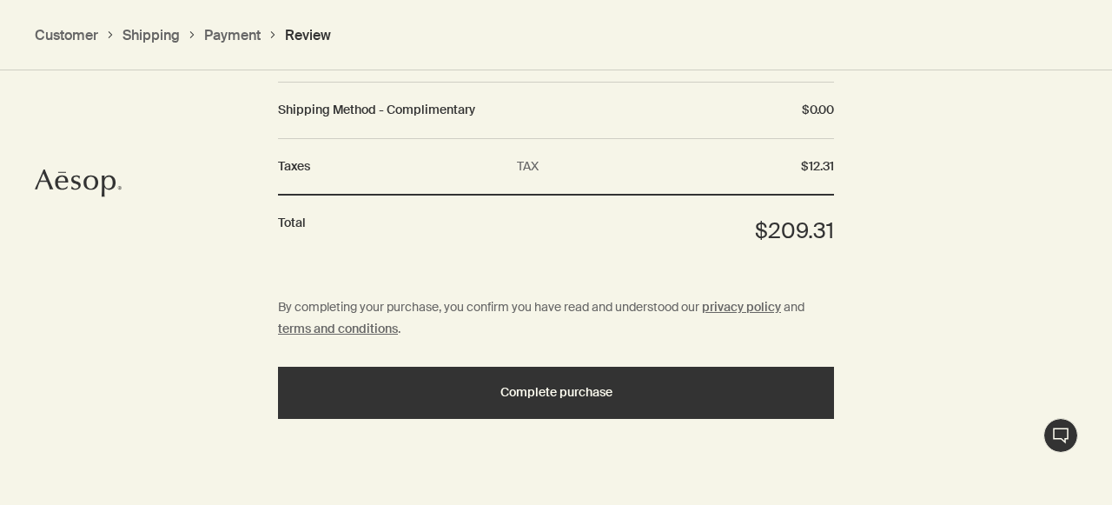
scroll to position [2103, 0]
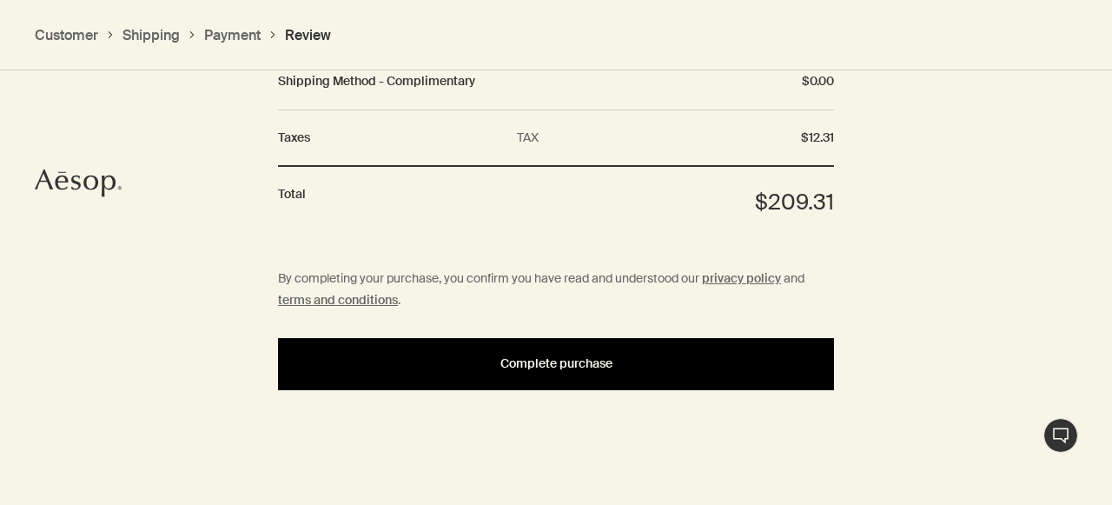
click at [597, 360] on span "Complete purchase" at bounding box center [556, 363] width 112 height 13
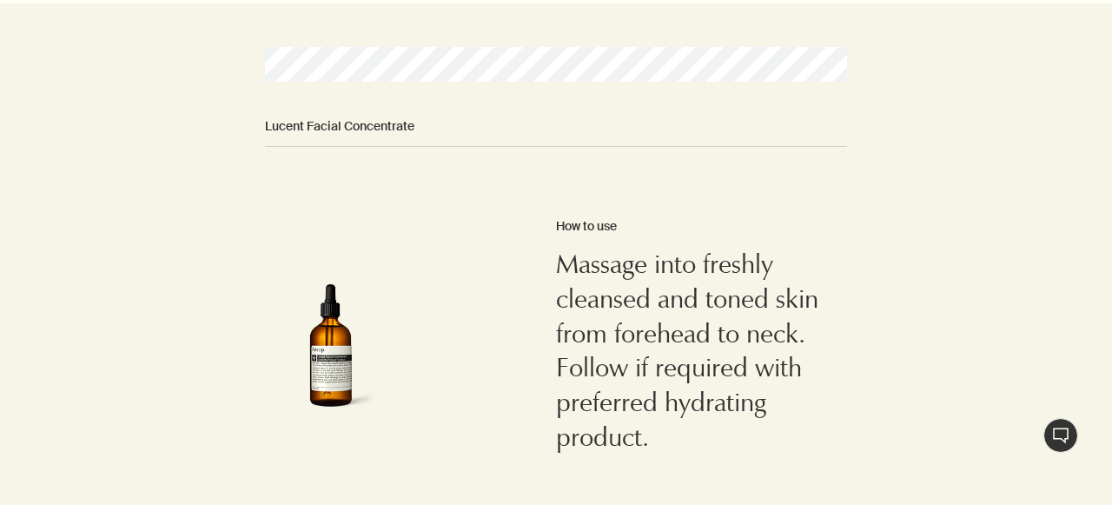
scroll to position [1010, 0]
